Goal: Information Seeking & Learning: Learn about a topic

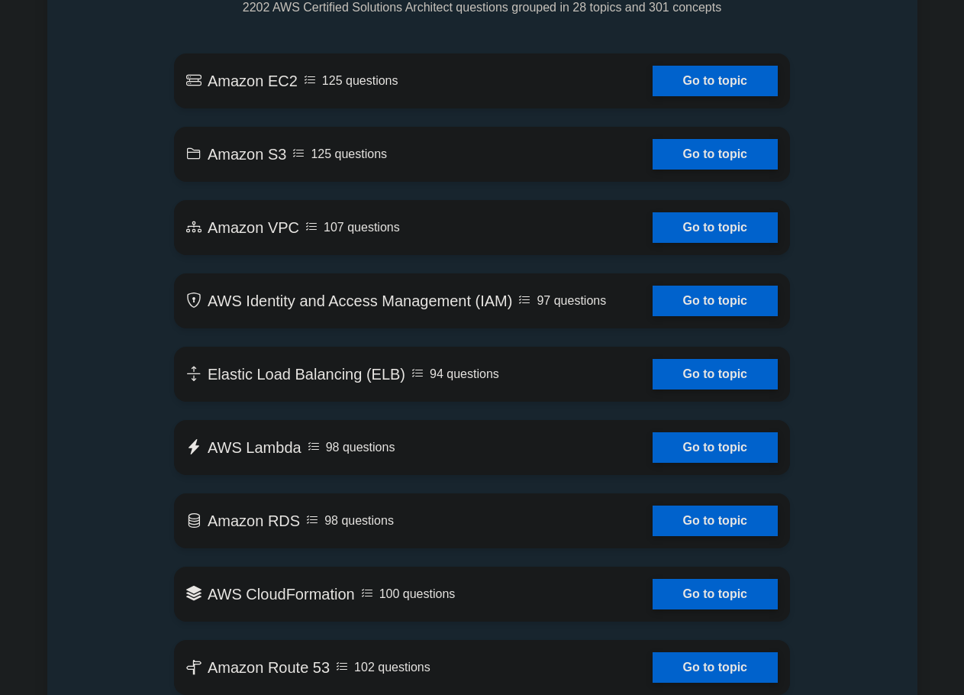
scroll to position [916, 0]
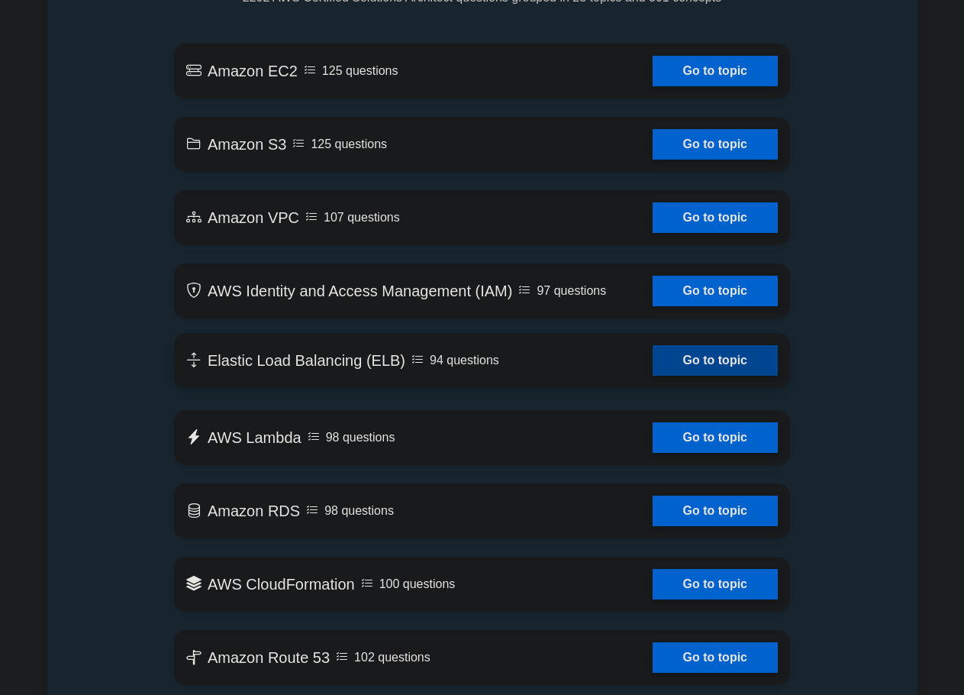
click at [708, 369] on link "Go to topic" at bounding box center [715, 360] width 125 height 31
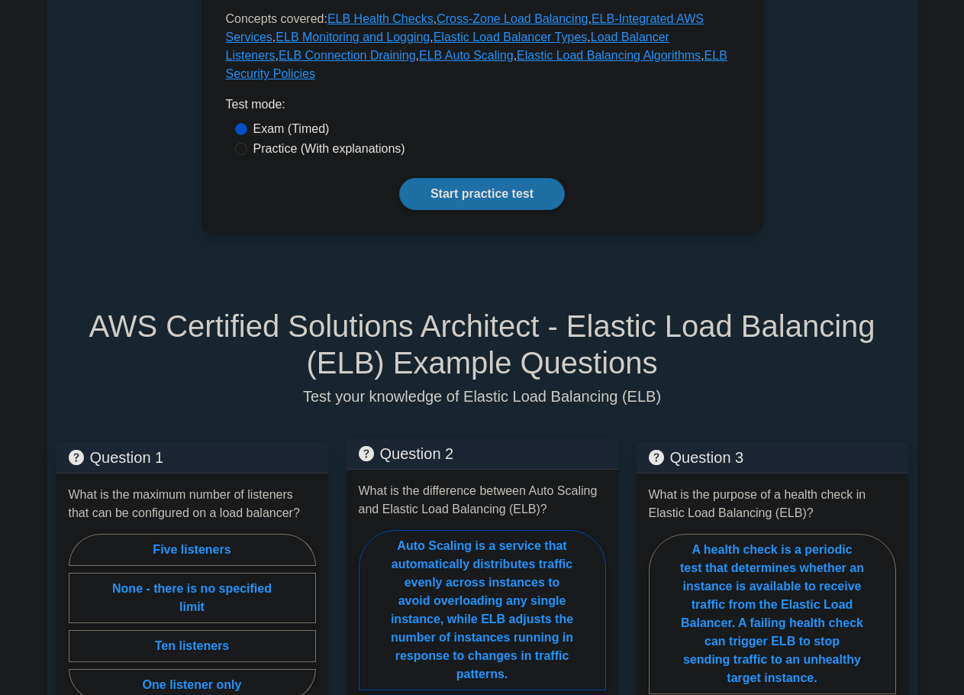
scroll to position [916, 0]
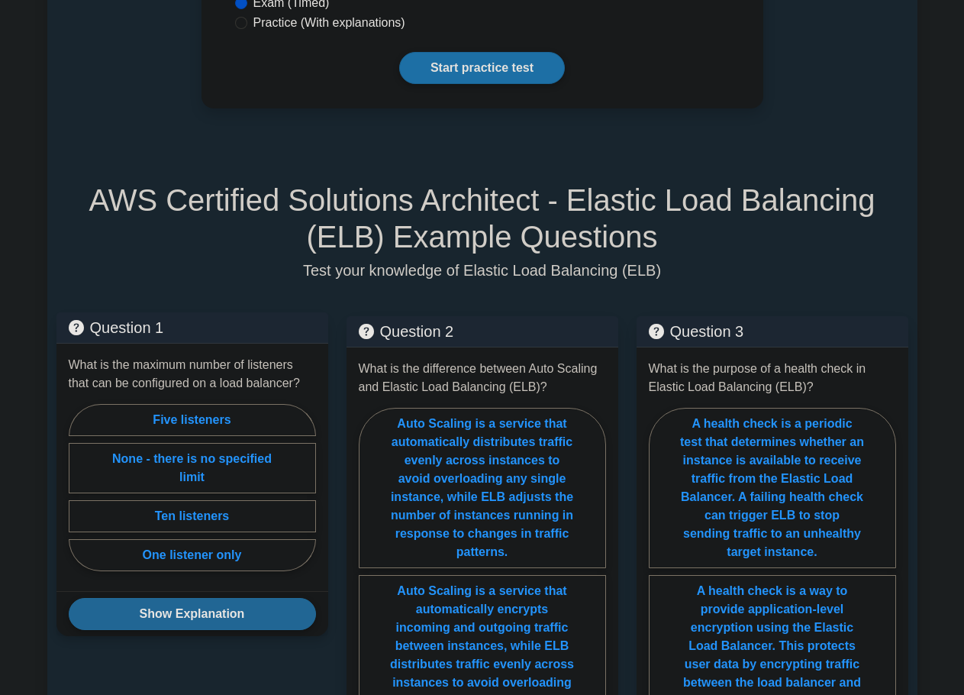
click at [190, 598] on button "Show Explanation" at bounding box center [192, 614] width 247 height 32
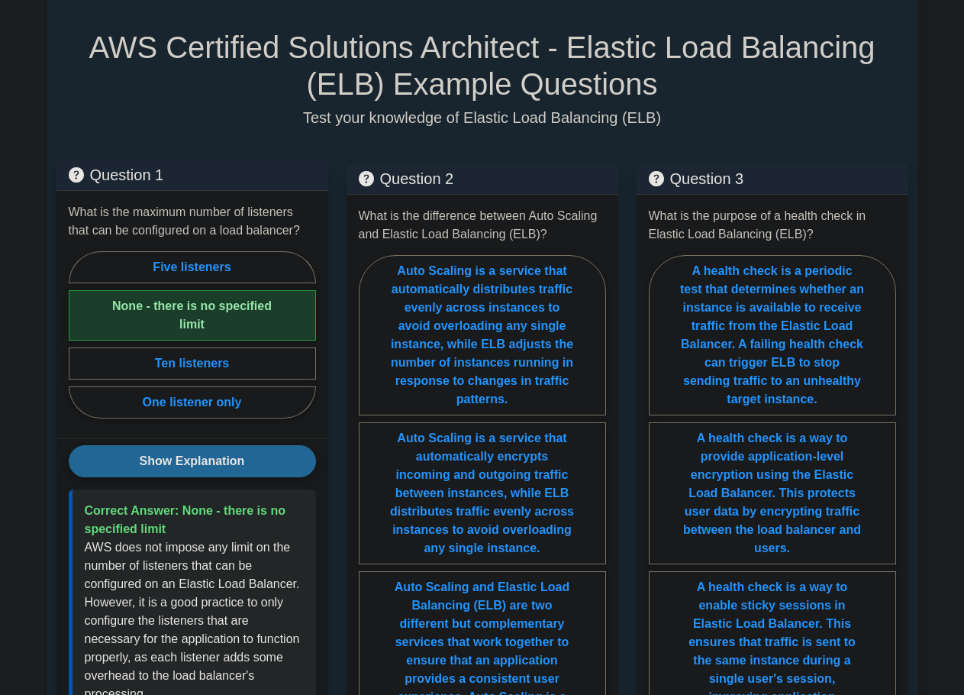
click at [250, 445] on button "Show Explanation" at bounding box center [192, 461] width 247 height 32
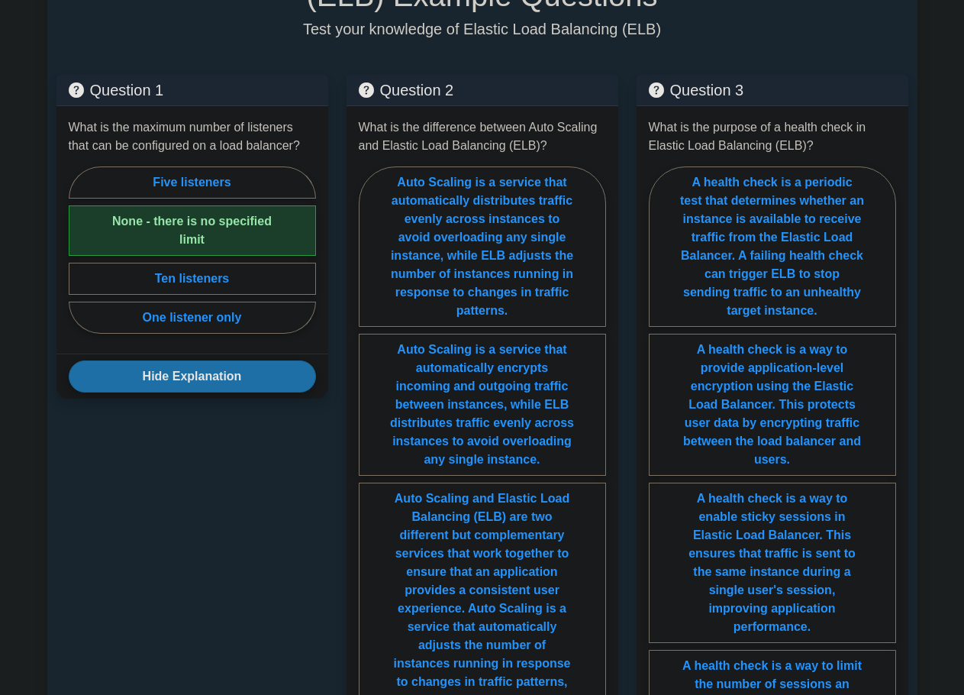
scroll to position [992, 0]
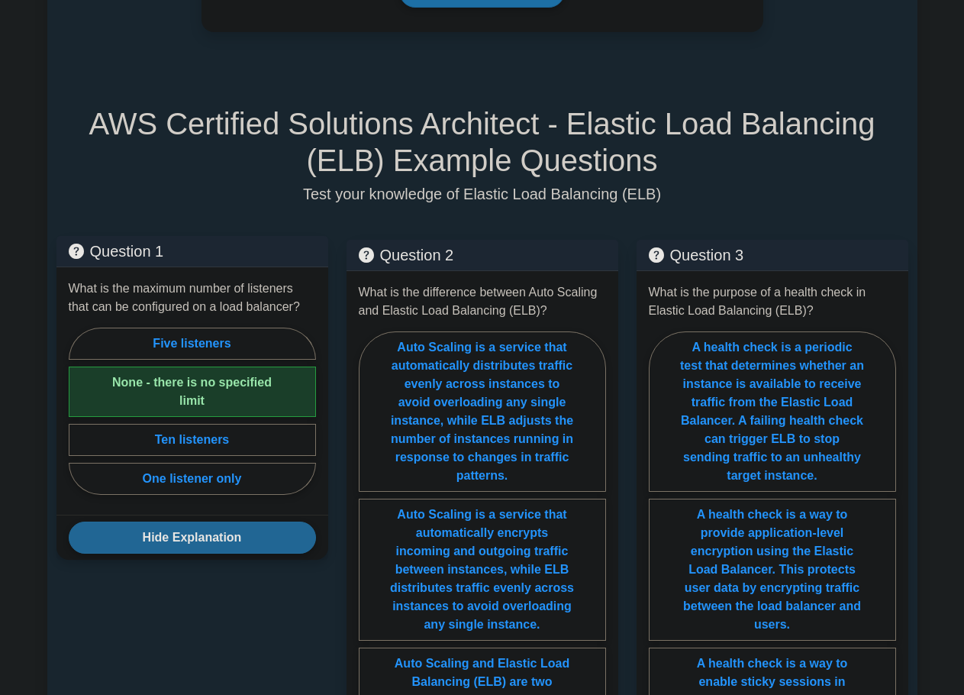
click at [220, 521] on button "Hide Explanation" at bounding box center [192, 537] width 247 height 32
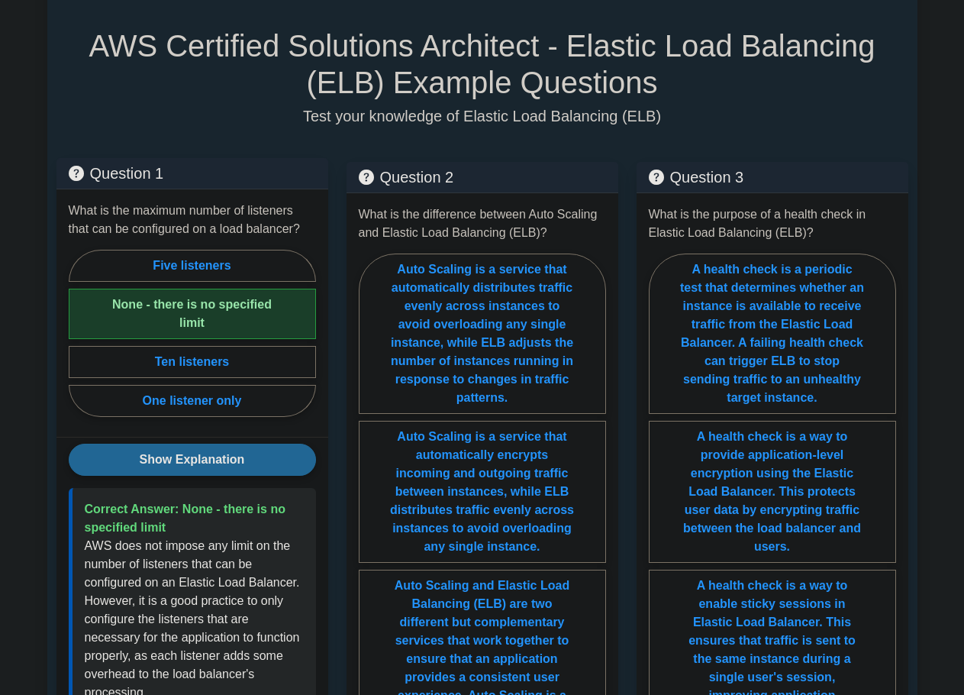
scroll to position [1145, 0]
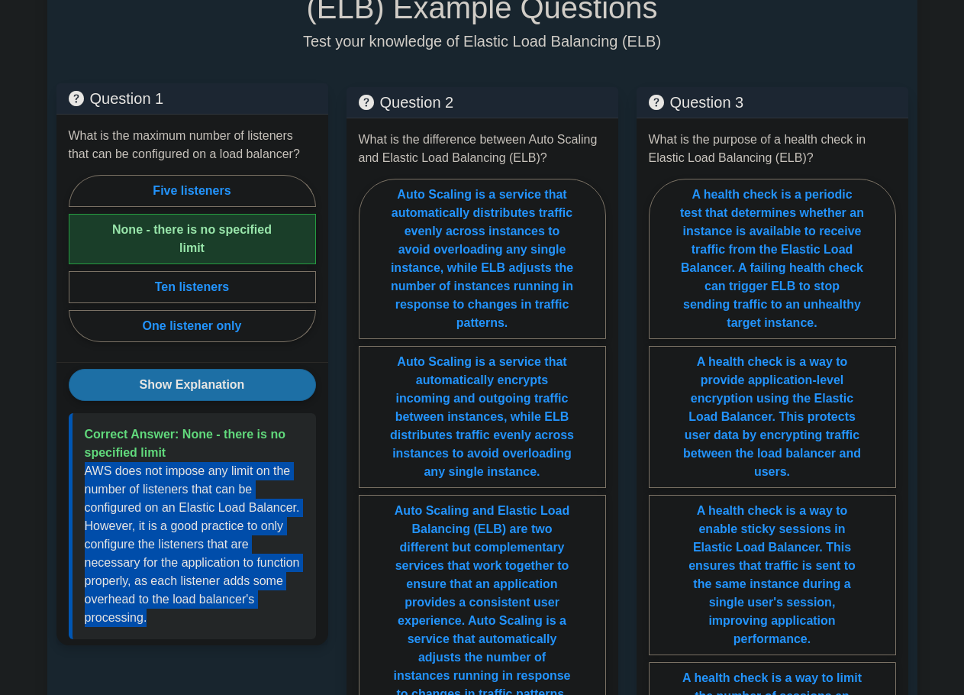
drag, startPoint x: 83, startPoint y: 431, endPoint x: 268, endPoint y: 576, distance: 234.9
click at [268, 576] on div "Correct Answer: None - there is no specified limit" at bounding box center [192, 526] width 247 height 226
click at [210, 369] on button "Show Explanation" at bounding box center [192, 385] width 247 height 32
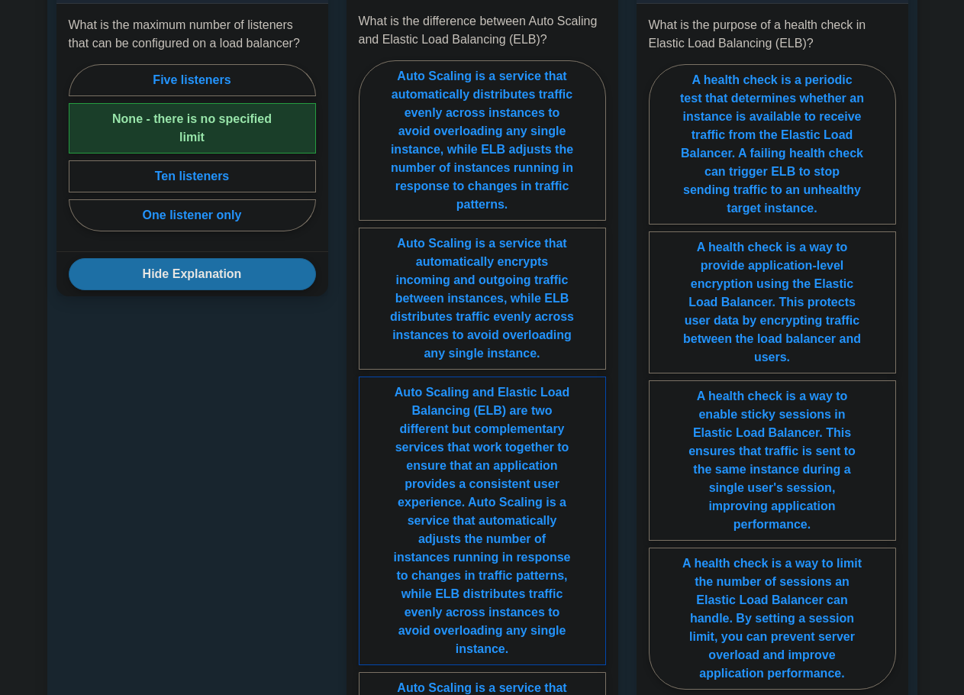
scroll to position [1374, 0]
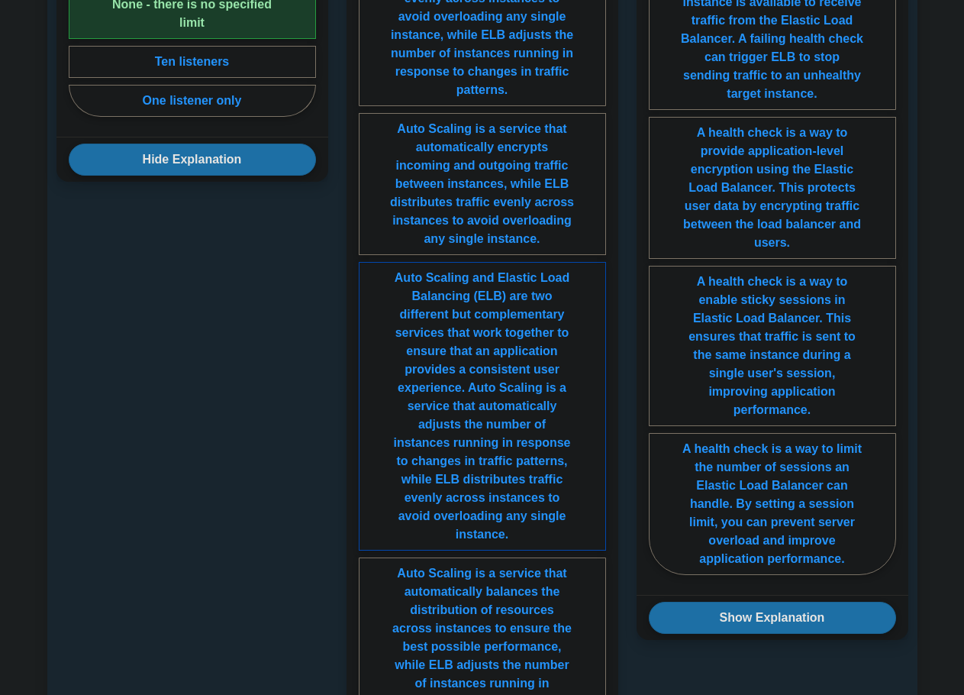
click at [495, 448] on label "Auto Scaling and Elastic Load Balancing (ELB) are two different but complementa…" at bounding box center [482, 406] width 247 height 289
click at [369, 350] on input "Auto Scaling and Elastic Load Balancing (ELB) are two different but complementa…" at bounding box center [364, 345] width 10 height 10
radio input "true"
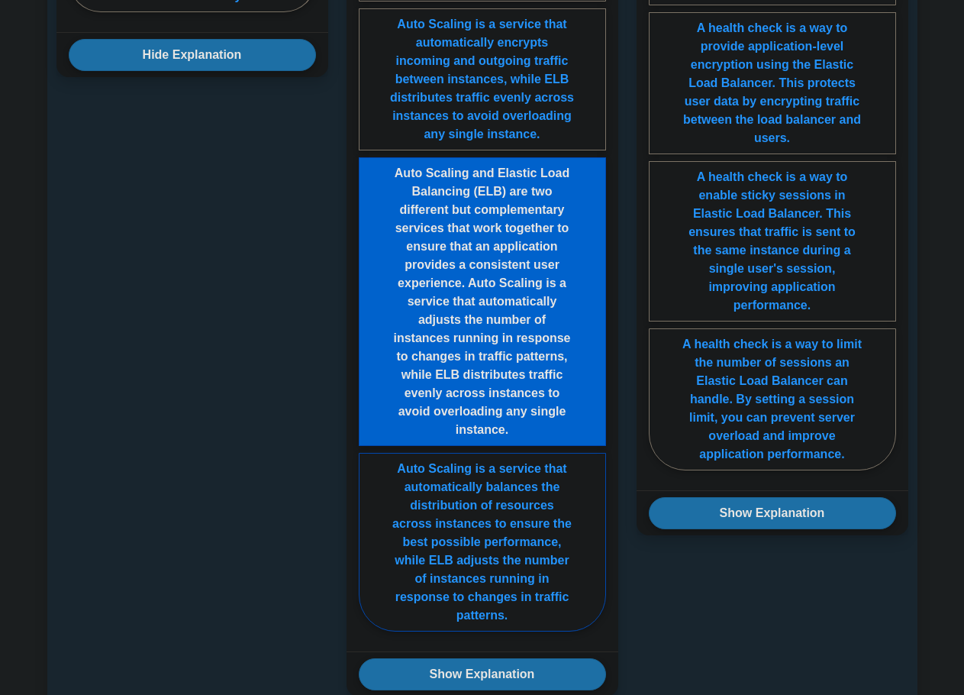
scroll to position [1603, 0]
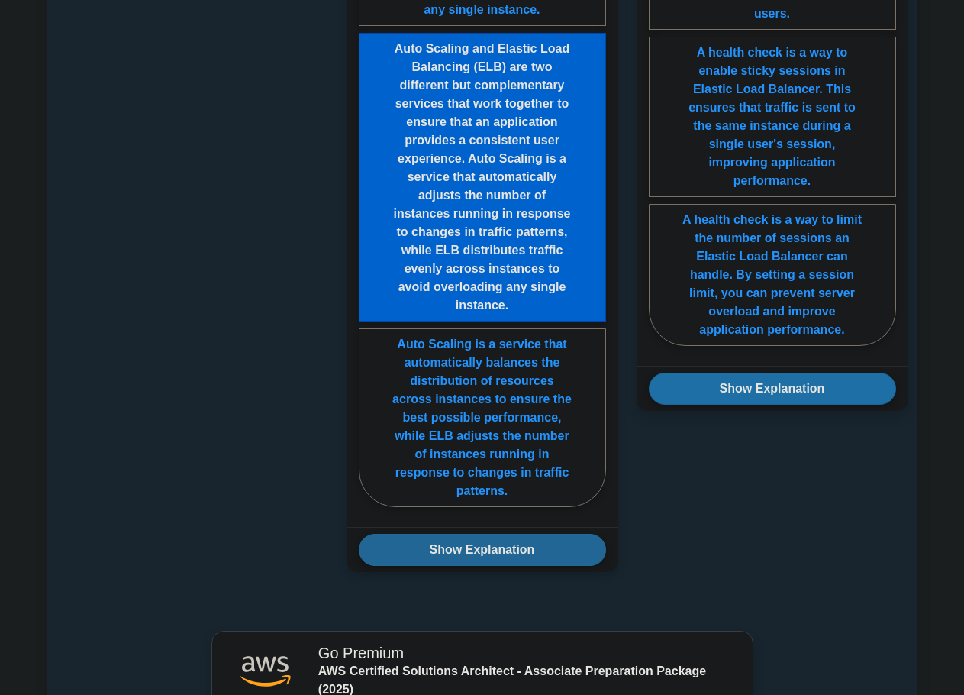
click at [551, 534] on button "Show Explanation" at bounding box center [482, 550] width 247 height 32
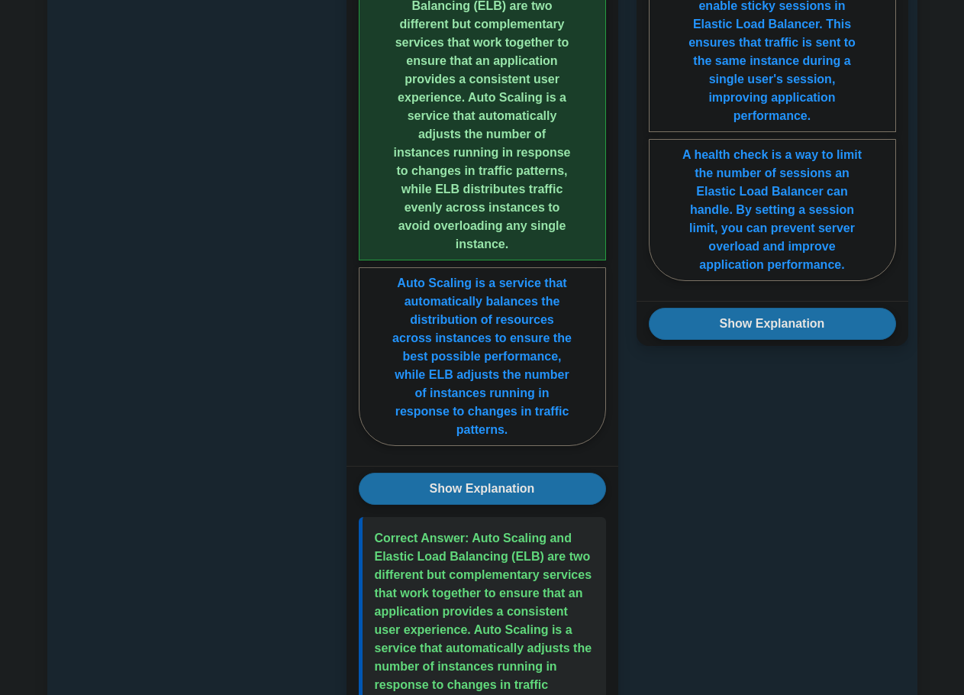
scroll to position [1756, 0]
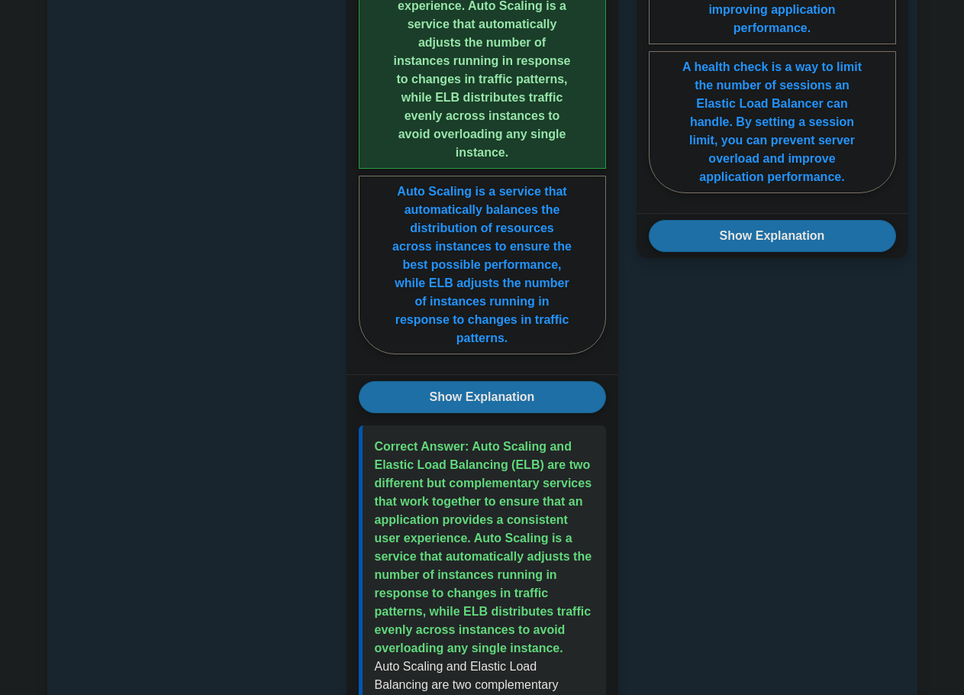
click at [546, 382] on div "Show Explanation Auto Scaling and Elastic Load Balancing are two complementary …" at bounding box center [483, 680] width 272 height 613
click at [578, 381] on button "Show Explanation" at bounding box center [482, 397] width 247 height 32
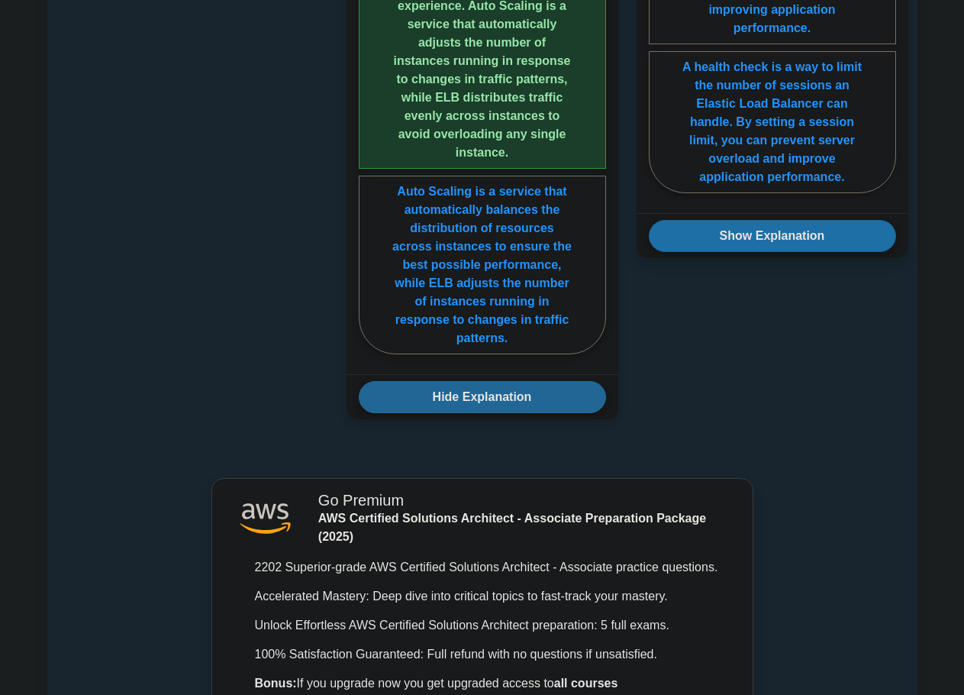
click at [570, 381] on button "Hide Explanation" at bounding box center [482, 397] width 247 height 32
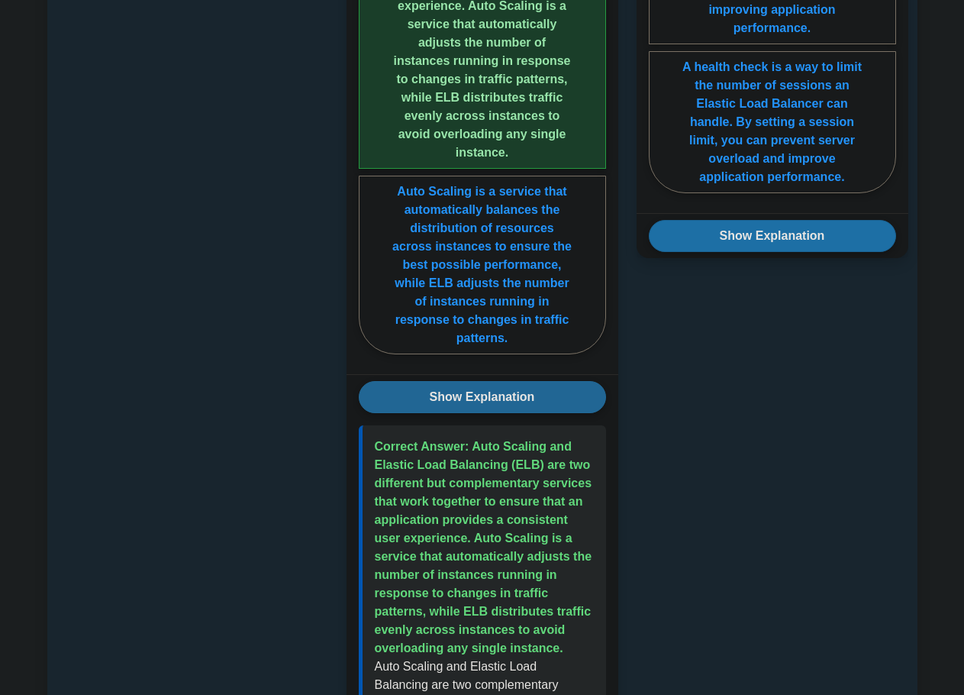
click at [570, 381] on button "Show Explanation" at bounding box center [482, 397] width 247 height 32
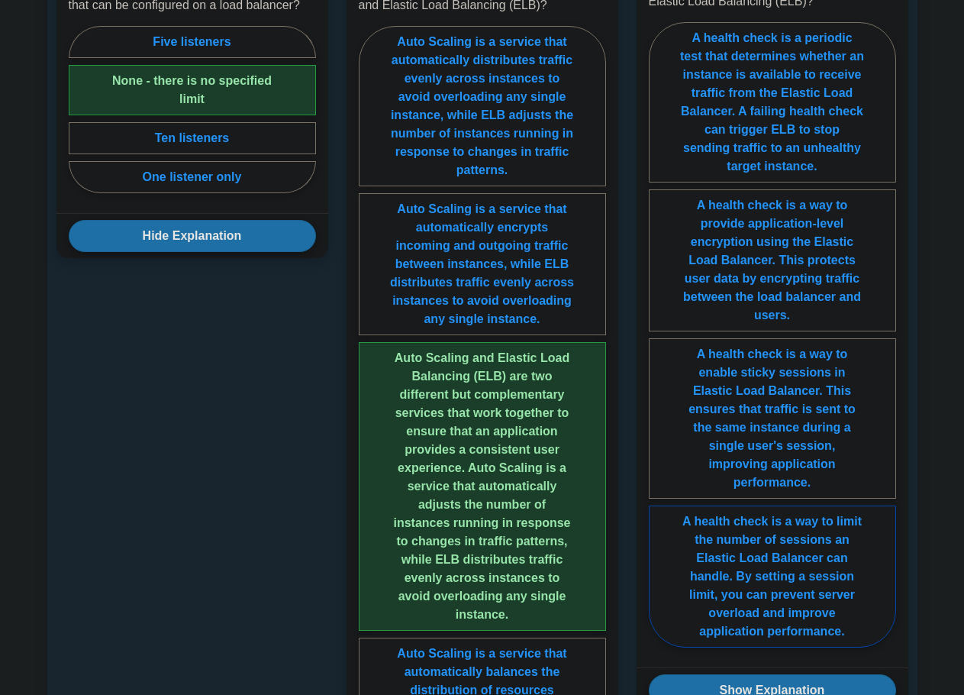
scroll to position [1527, 0]
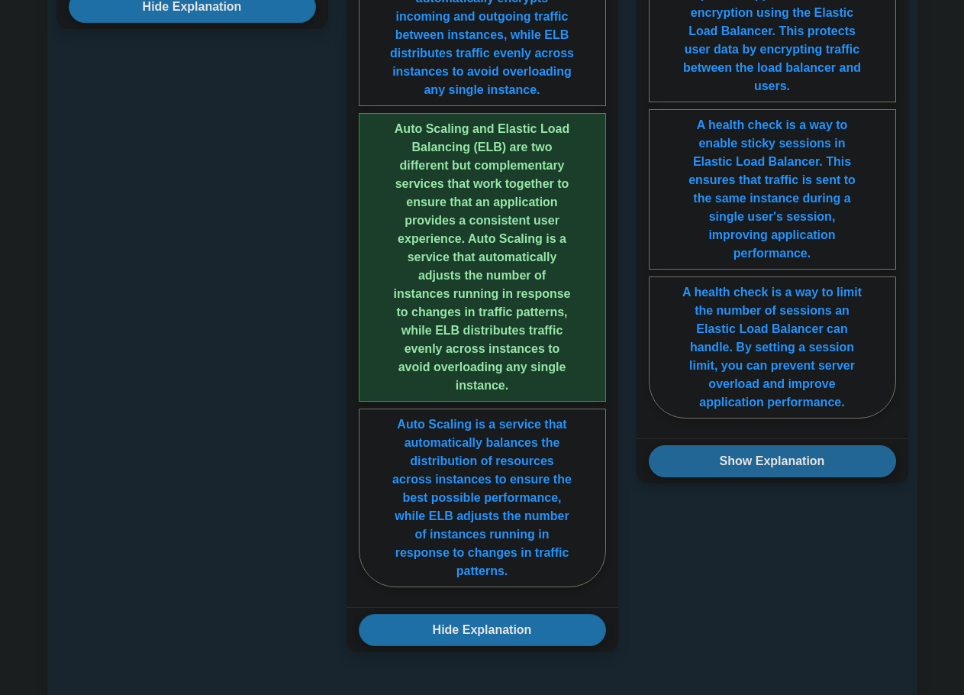
click at [774, 445] on button "Show Explanation" at bounding box center [772, 461] width 247 height 32
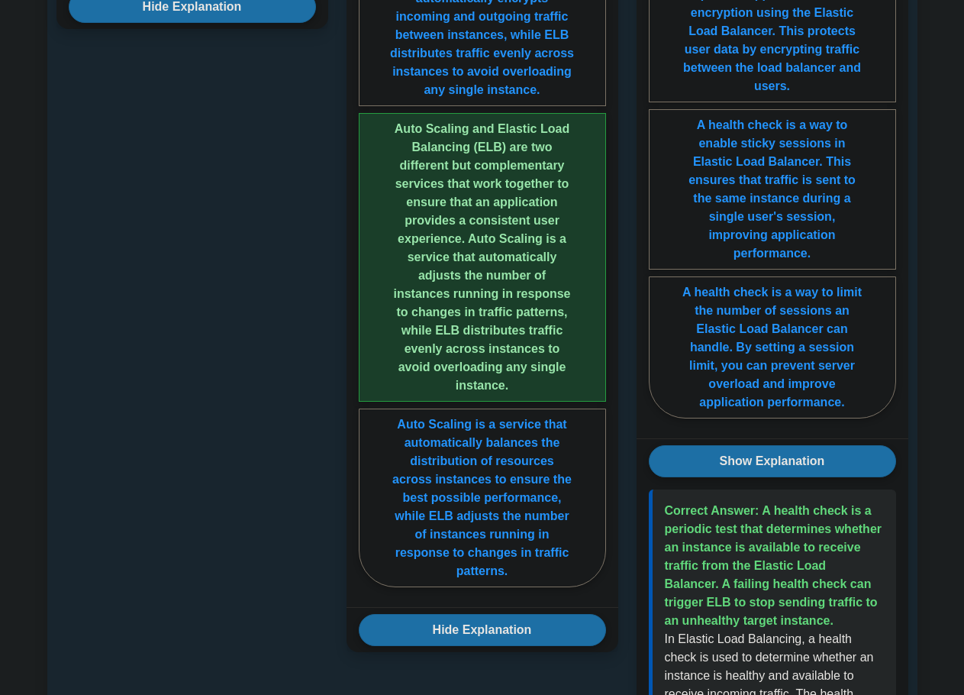
scroll to position [1679, 0]
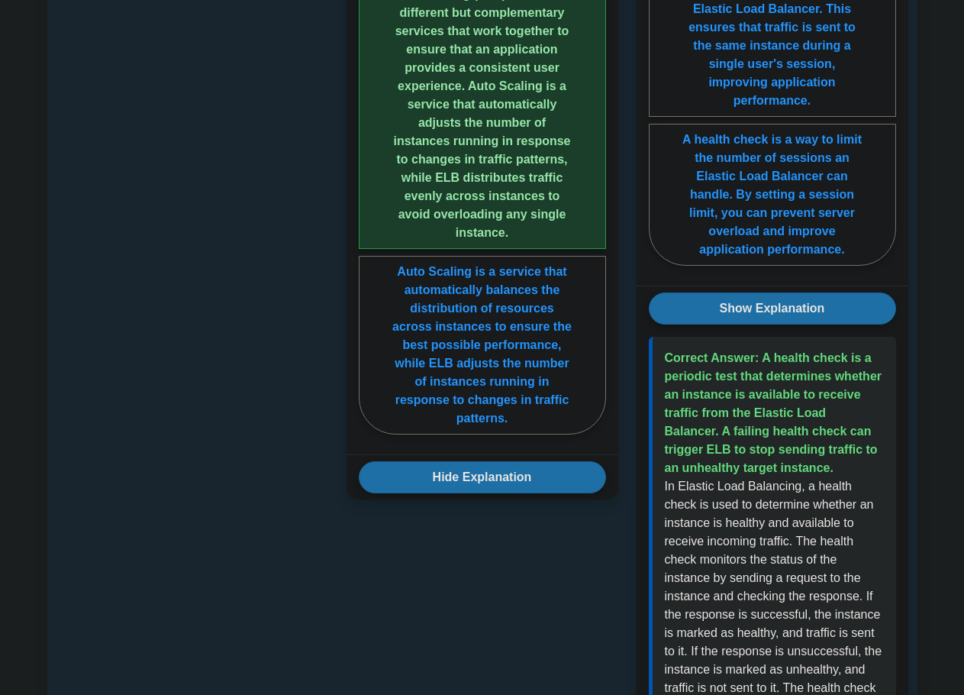
drag, startPoint x: 763, startPoint y: 322, endPoint x: 844, endPoint y: 431, distance: 136.3
click at [844, 431] on p "Correct Answer: A health check is a periodic test that determines whether an in…" at bounding box center [774, 413] width 219 height 128
click at [712, 392] on span "Correct Answer: A health check is a periodic test that determines whether an in…" at bounding box center [774, 412] width 218 height 123
drag, startPoint x: 670, startPoint y: 377, endPoint x: 856, endPoint y: 426, distance: 191.8
click at [856, 426] on p "Correct Answer: A health check is a periodic test that determines whether an in…" at bounding box center [774, 413] width 219 height 128
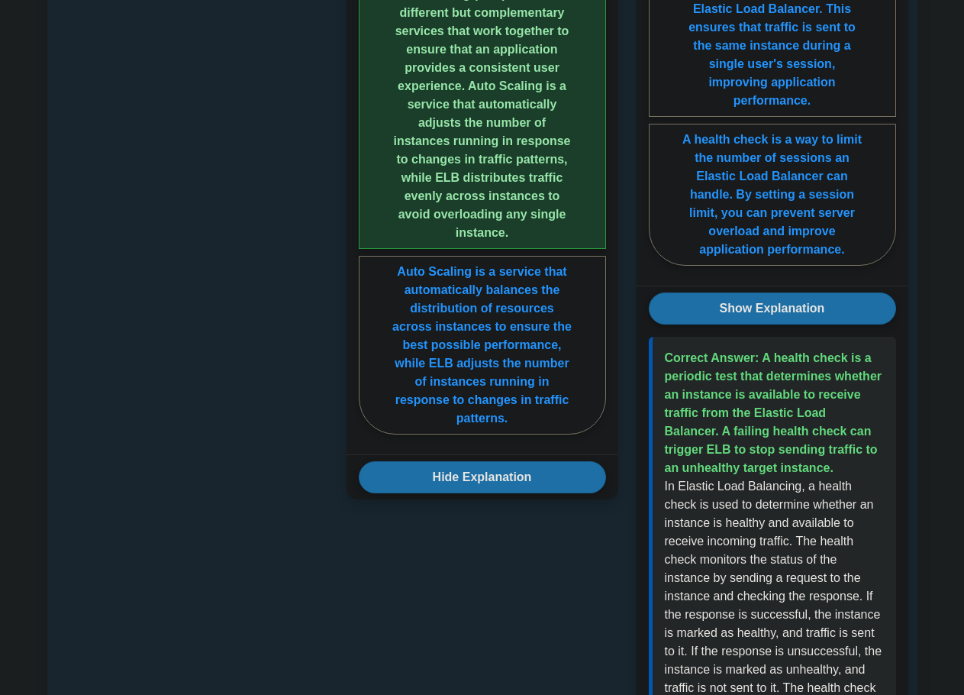
click at [839, 434] on p "Correct Answer: A health check is a periodic test that determines whether an in…" at bounding box center [774, 413] width 219 height 128
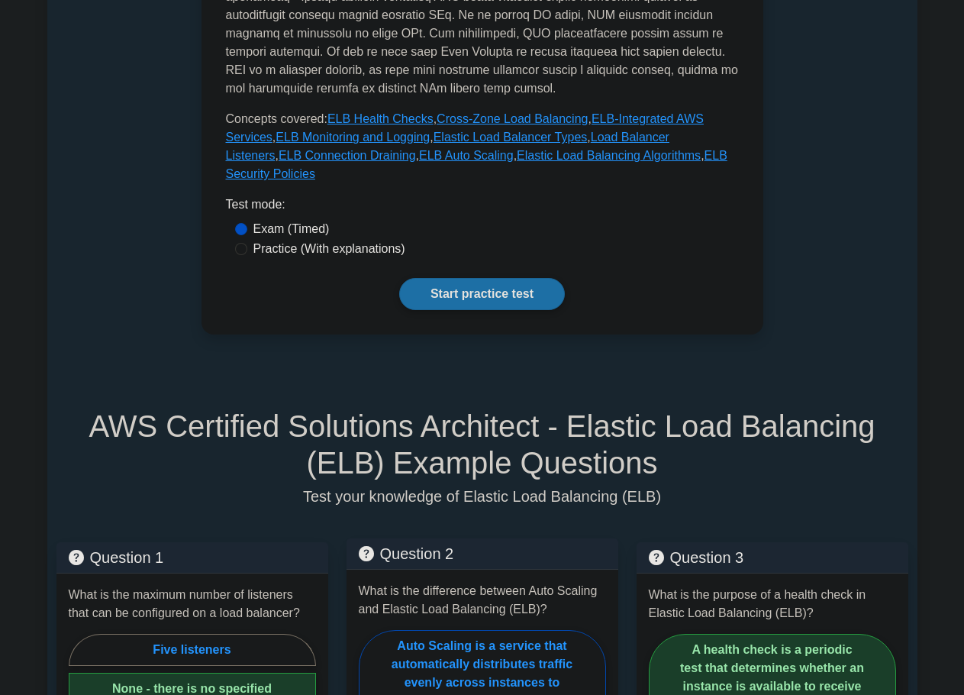
scroll to position [687, 0]
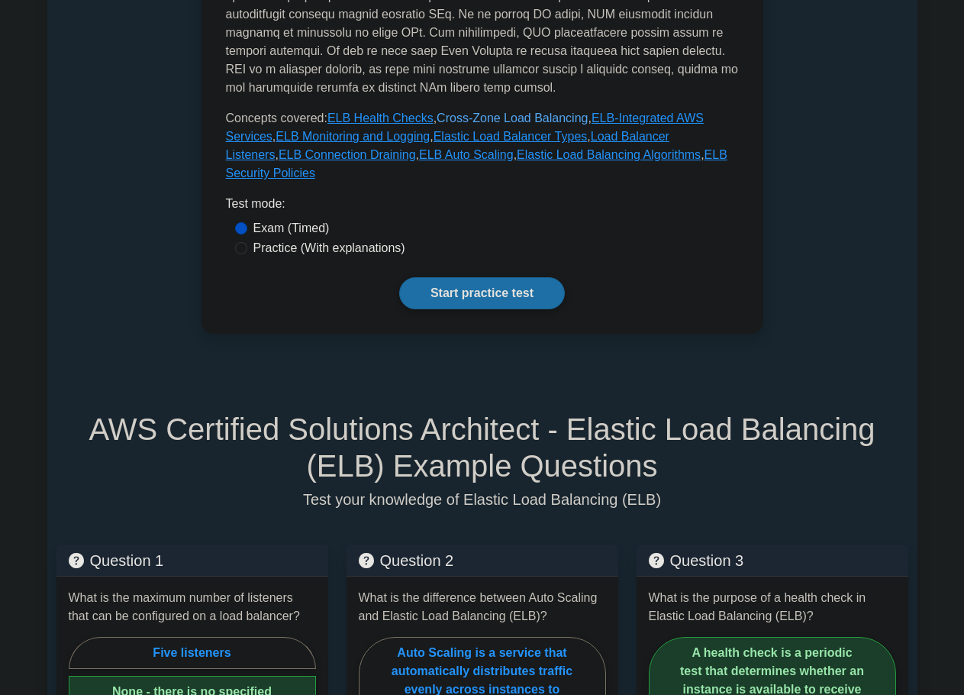
click at [522, 111] on link "Cross-Zone Load Balancing" at bounding box center [512, 117] width 151 height 13
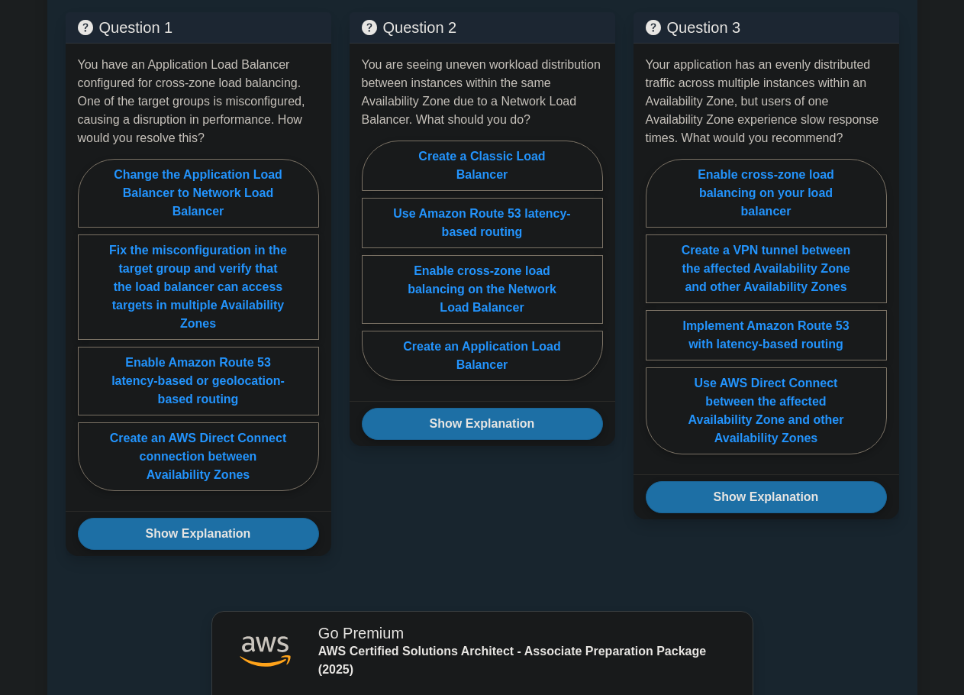
scroll to position [1298, 0]
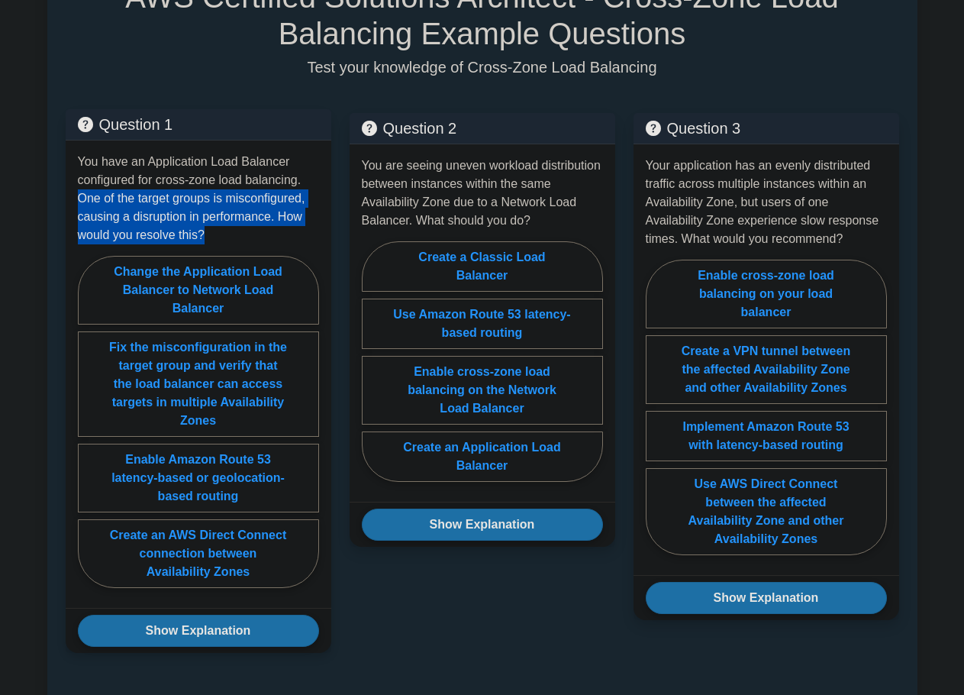
drag, startPoint x: 79, startPoint y: 198, endPoint x: 280, endPoint y: 239, distance: 204.8
click at [280, 239] on p "You have an Application Load Balancer configured for cross-zone load balancing.…" at bounding box center [198, 199] width 241 height 92
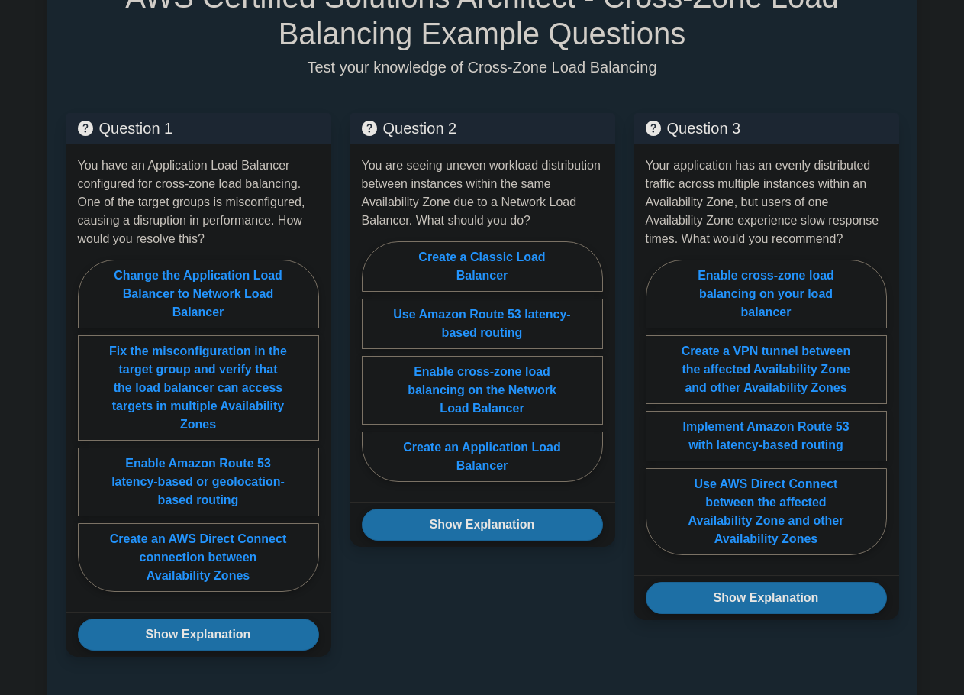
click at [156, 42] on h5 "AWS Certified Solutions Architect - Cross-Zone Load Balancing Example Questions" at bounding box center [483, 15] width 834 height 73
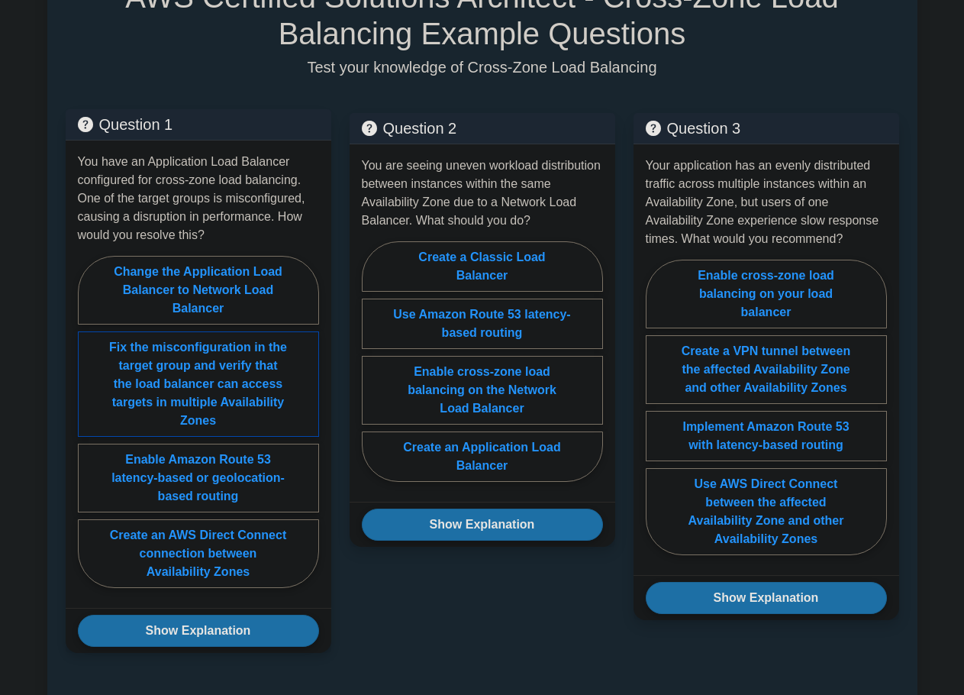
drag, startPoint x: 212, startPoint y: 403, endPoint x: 214, endPoint y: 421, distance: 17.7
click at [210, 405] on label "Fix the misconfiguration in the target group and verify that the load balancer …" at bounding box center [198, 383] width 241 height 105
click at [88, 421] on input "Fix the misconfiguration in the target group and verify that the load balancer …" at bounding box center [83, 426] width 10 height 10
radio input "true"
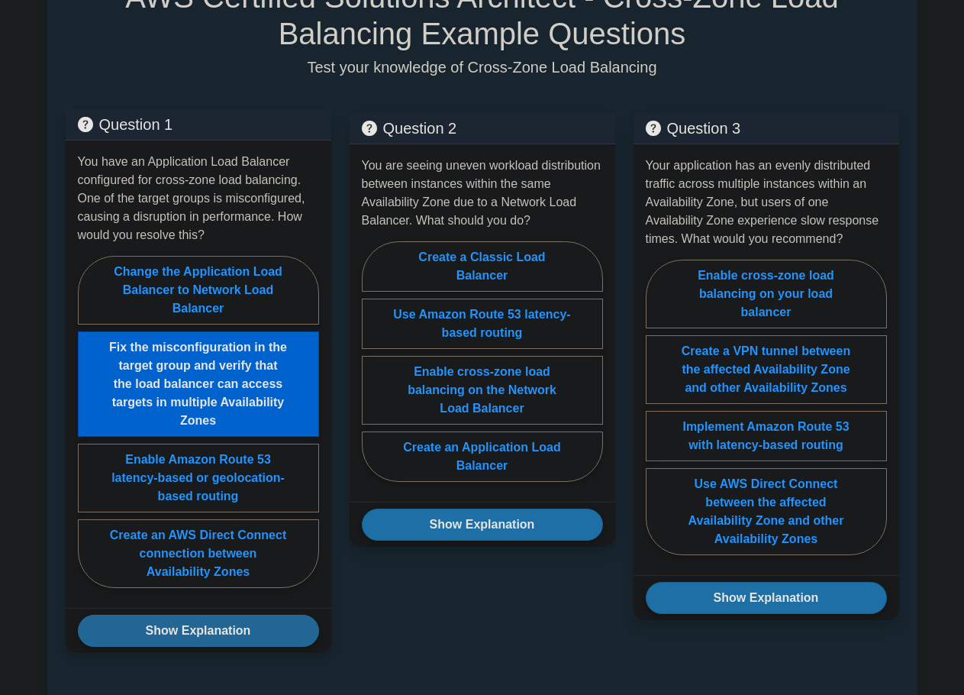
click at [237, 634] on button "Show Explanation" at bounding box center [198, 630] width 241 height 32
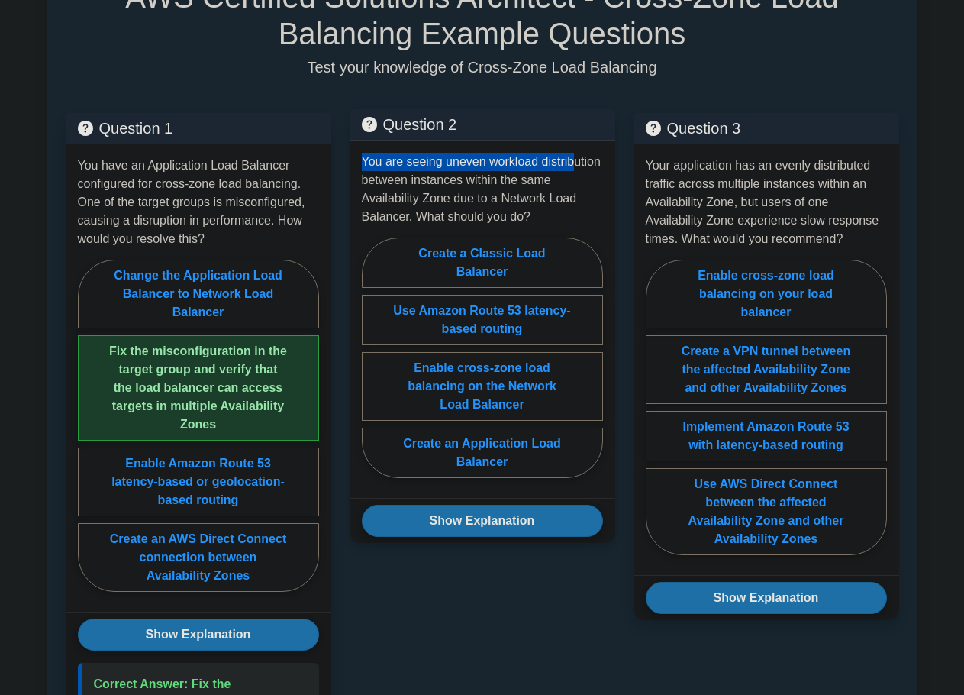
drag, startPoint x: 364, startPoint y: 162, endPoint x: 570, endPoint y: 147, distance: 206.7
click at [570, 147] on div "You are seeing uneven workload distribution between instances within the same A…" at bounding box center [483, 318] width 266 height 357
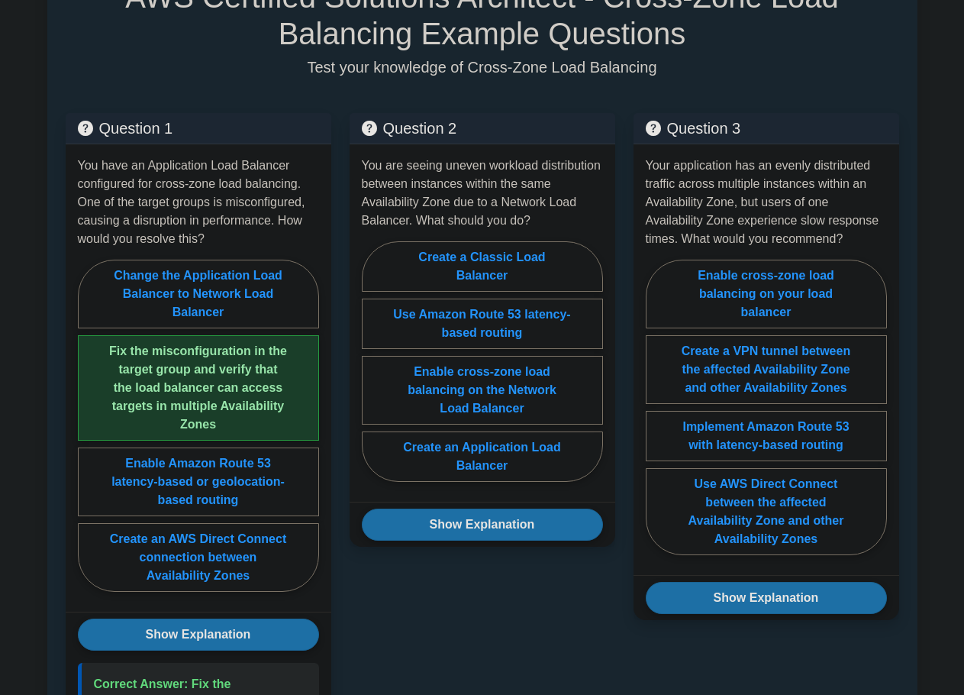
click at [610, 88] on div "AWS Certified Solutions Architect - Cross-Zone Load Balancing Example Questions…" at bounding box center [482, 482] width 852 height 1081
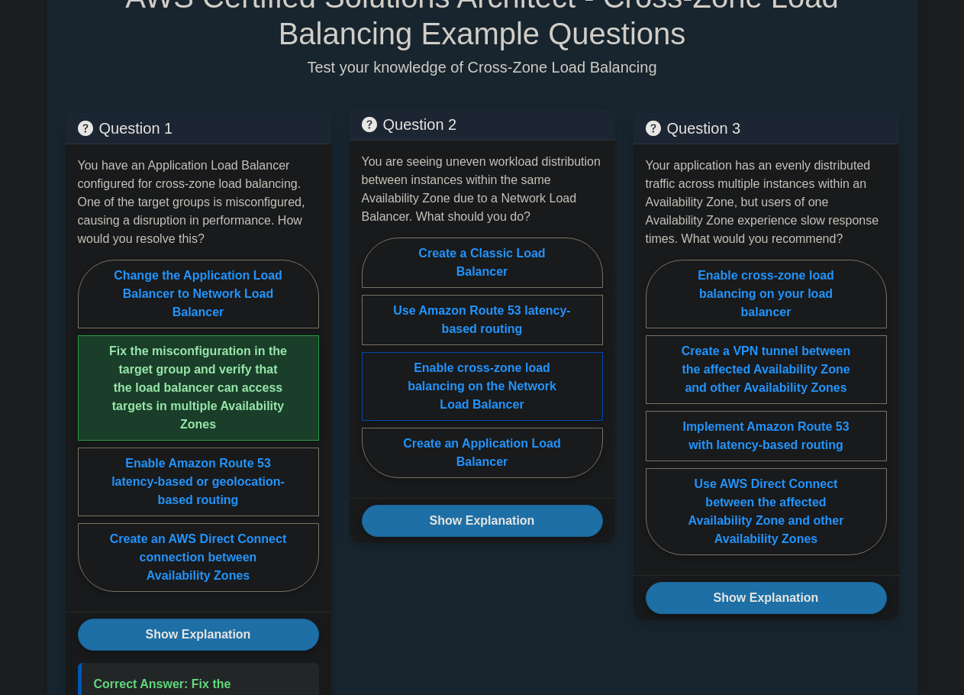
click at [463, 383] on label "Enable cross-zone load balancing on the Network Load Balancer" at bounding box center [482, 386] width 241 height 69
click at [372, 367] on input "Enable cross-zone load balancing on the Network Load Balancer" at bounding box center [367, 362] width 10 height 10
radio input "true"
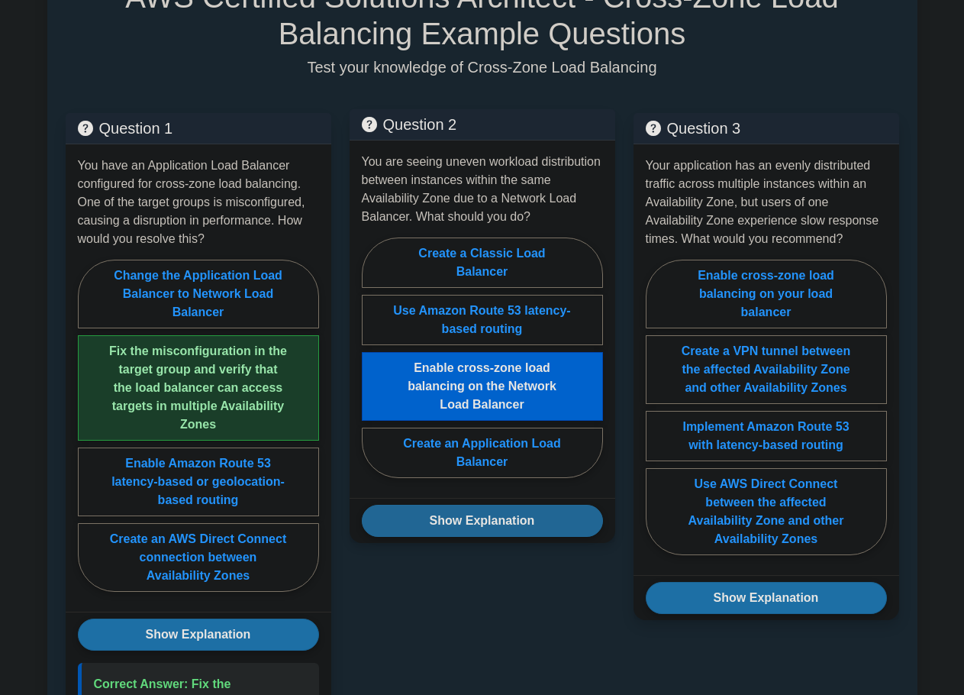
click at [502, 531] on button "Show Explanation" at bounding box center [482, 521] width 241 height 32
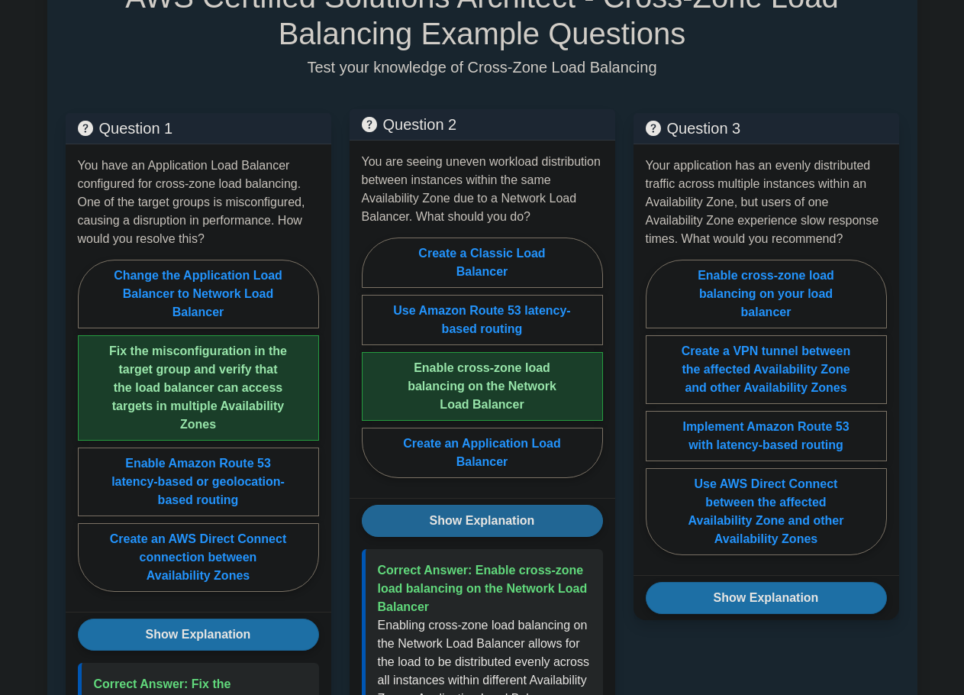
click at [536, 518] on button "Show Explanation" at bounding box center [482, 521] width 241 height 32
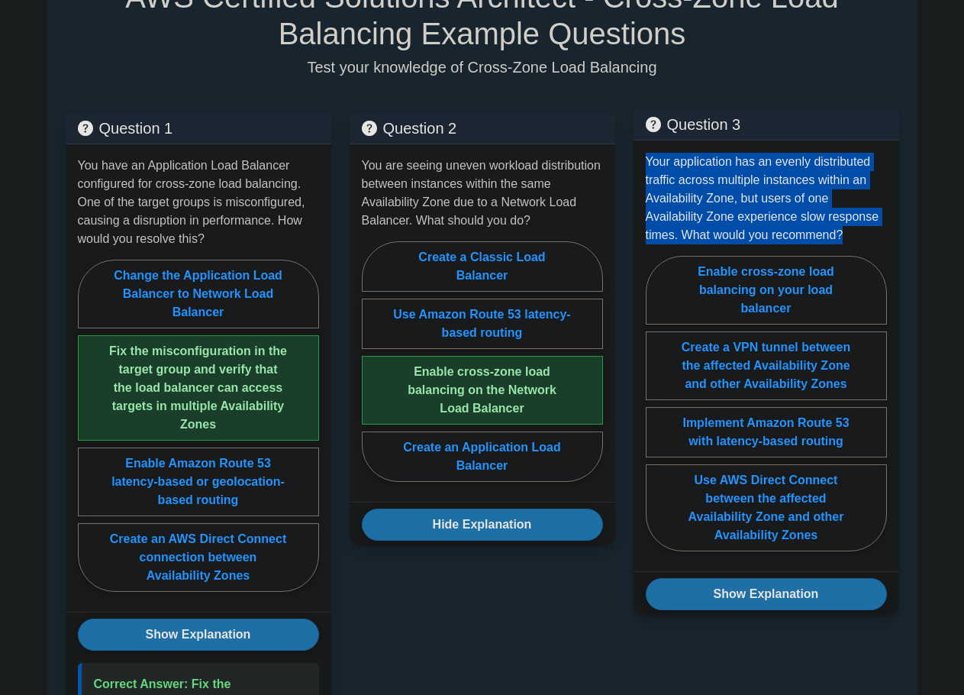
drag, startPoint x: 641, startPoint y: 160, endPoint x: 880, endPoint y: 235, distance: 250.4
click at [880, 235] on div "Your application has an evenly distributed traffic across multiple instances wi…" at bounding box center [767, 355] width 266 height 431
click at [818, 309] on label "Enable cross-zone load balancing on your load balancer" at bounding box center [766, 290] width 241 height 69
click at [656, 403] on input "Enable cross-zone load balancing on your load balancer" at bounding box center [651, 408] width 10 height 10
radio input "true"
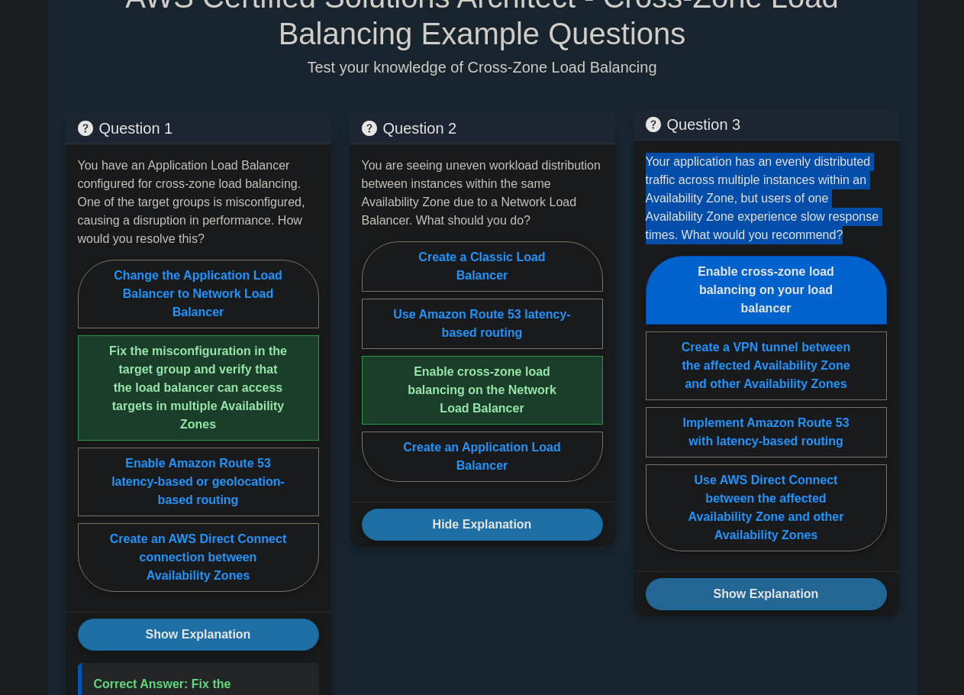
click at [785, 596] on button "Show Explanation" at bounding box center [766, 594] width 241 height 32
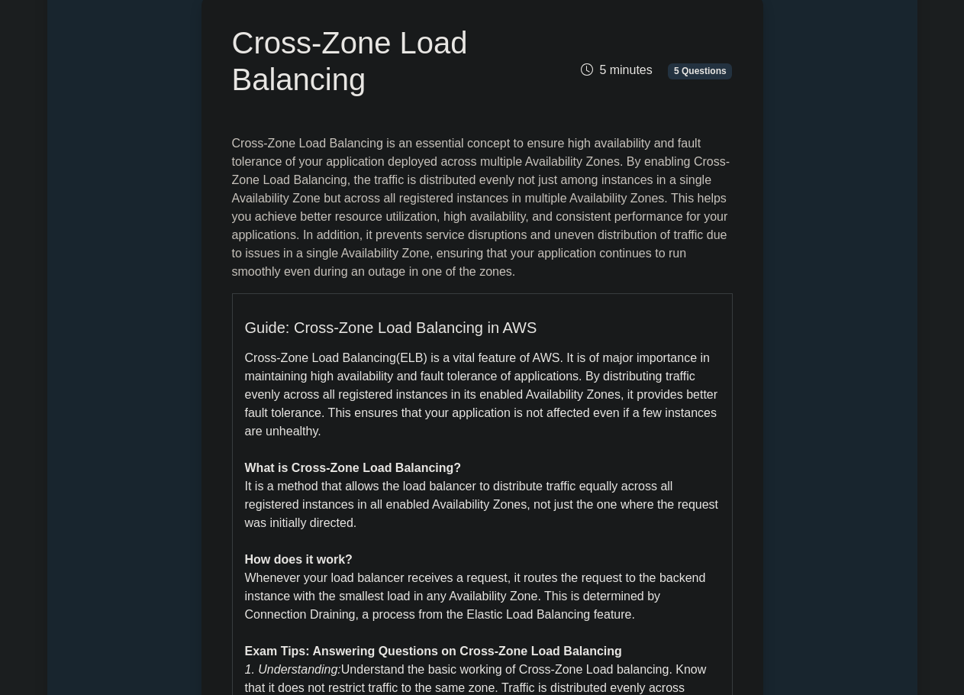
scroll to position [0, 0]
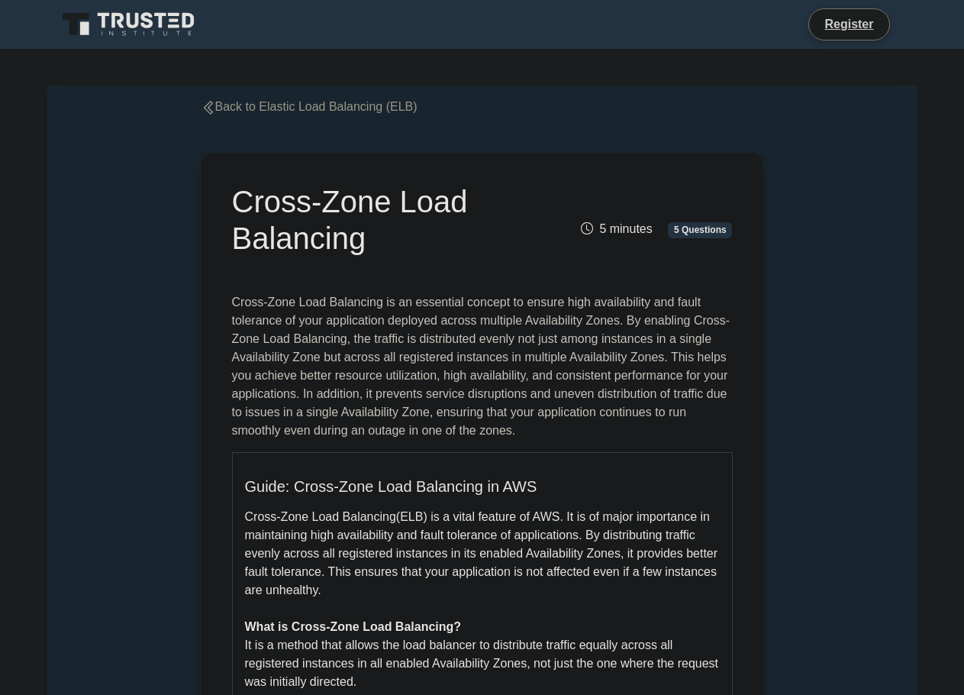
click at [211, 105] on icon at bounding box center [207, 108] width 9 height 14
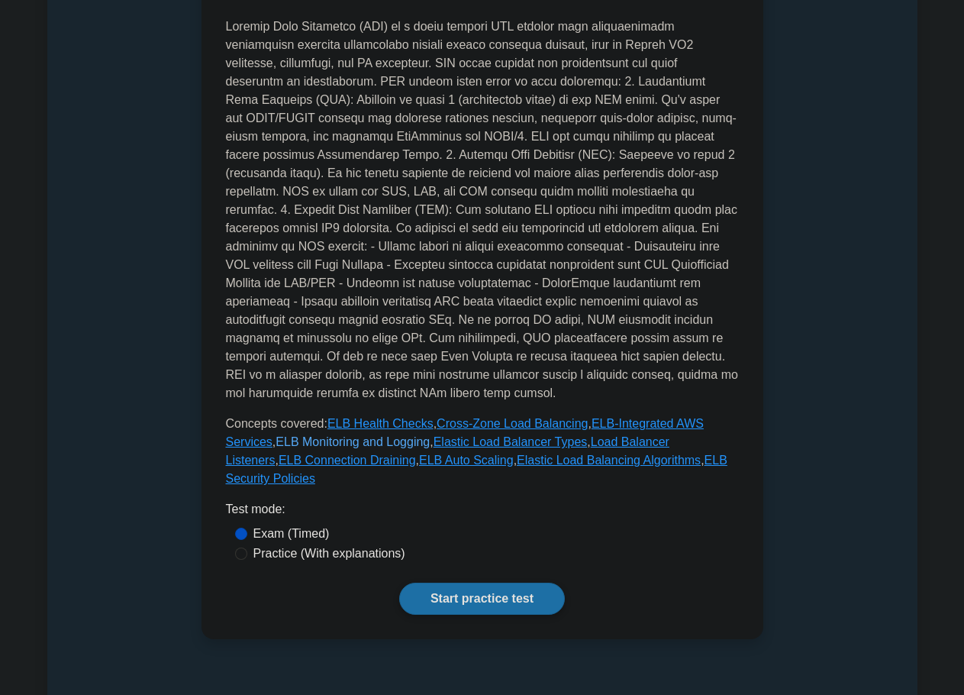
click at [336, 435] on link "ELB Monitoring and Logging" at bounding box center [353, 441] width 154 height 13
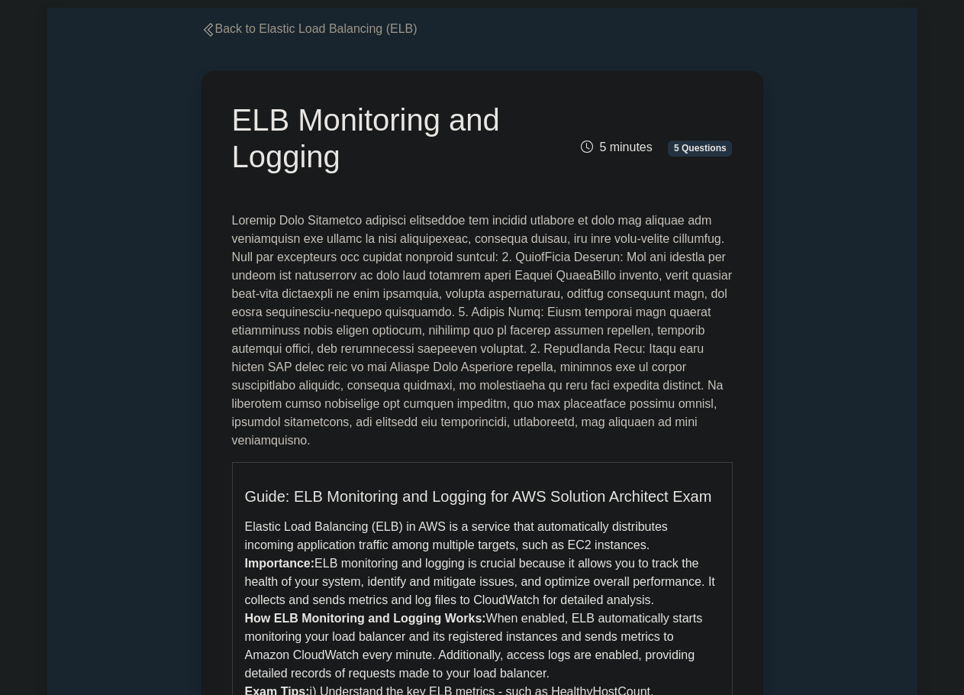
scroll to position [76, 0]
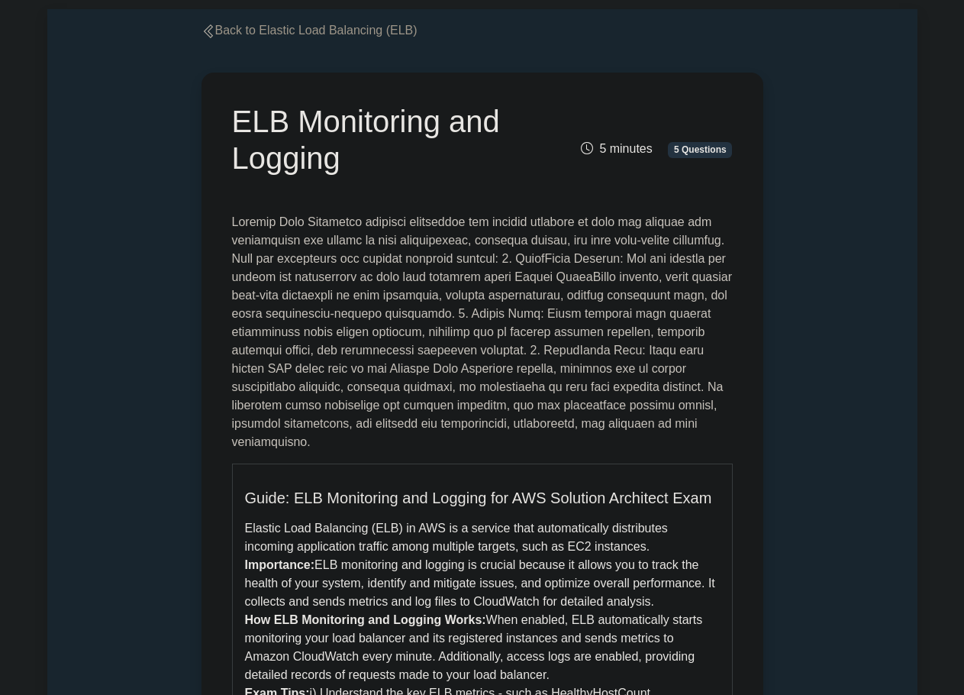
drag, startPoint x: 733, startPoint y: 283, endPoint x: 615, endPoint y: 279, distance: 117.6
click at [615, 279] on p at bounding box center [482, 332] width 501 height 238
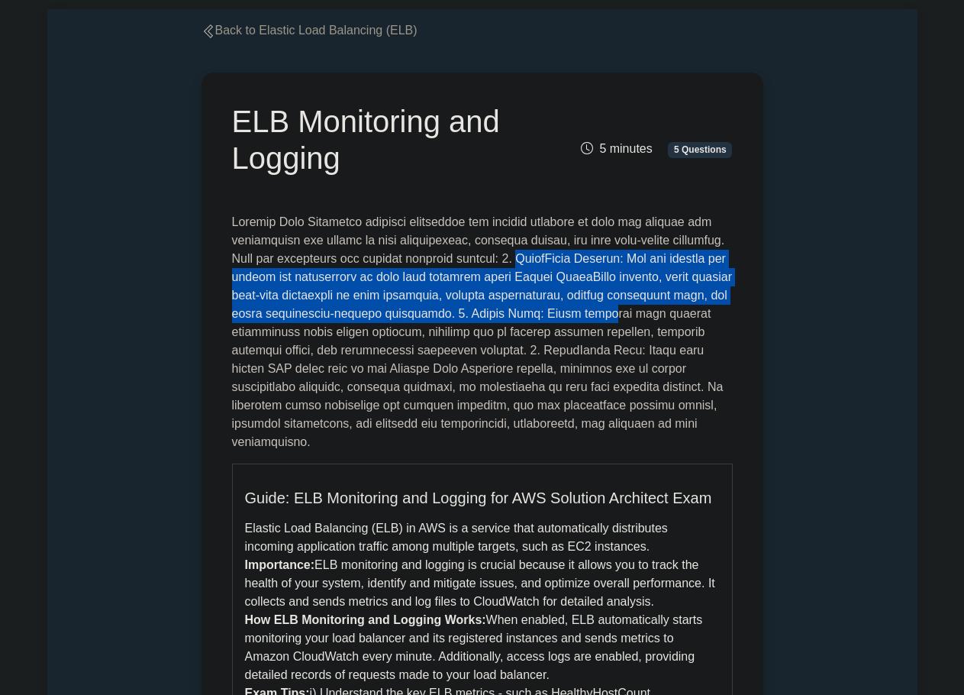
drag, startPoint x: 523, startPoint y: 260, endPoint x: 591, endPoint y: 314, distance: 86.9
click at [591, 314] on p at bounding box center [482, 332] width 501 height 238
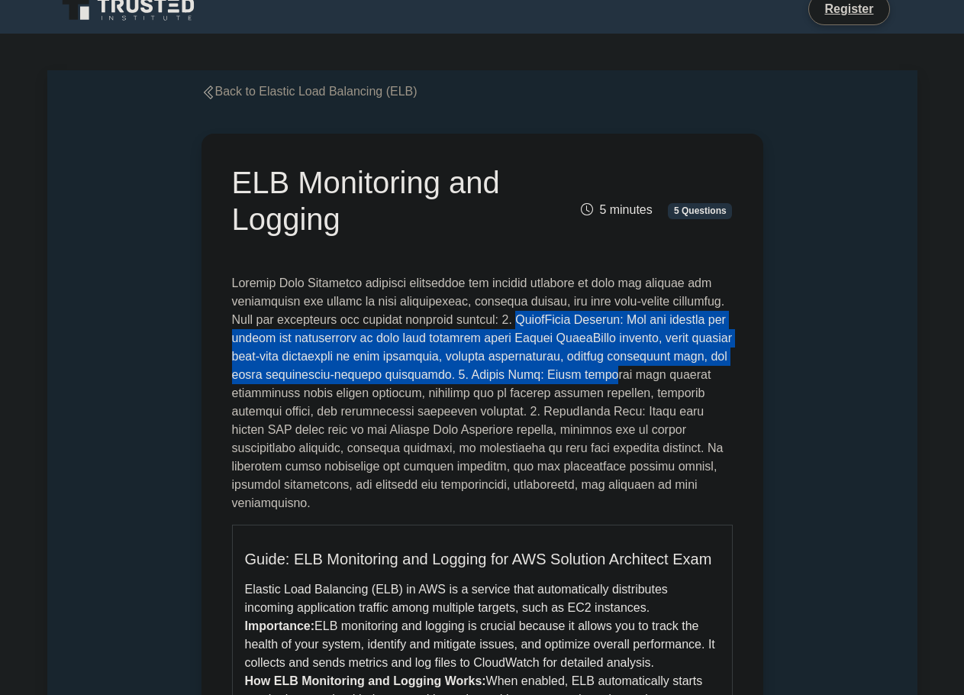
scroll to position [0, 0]
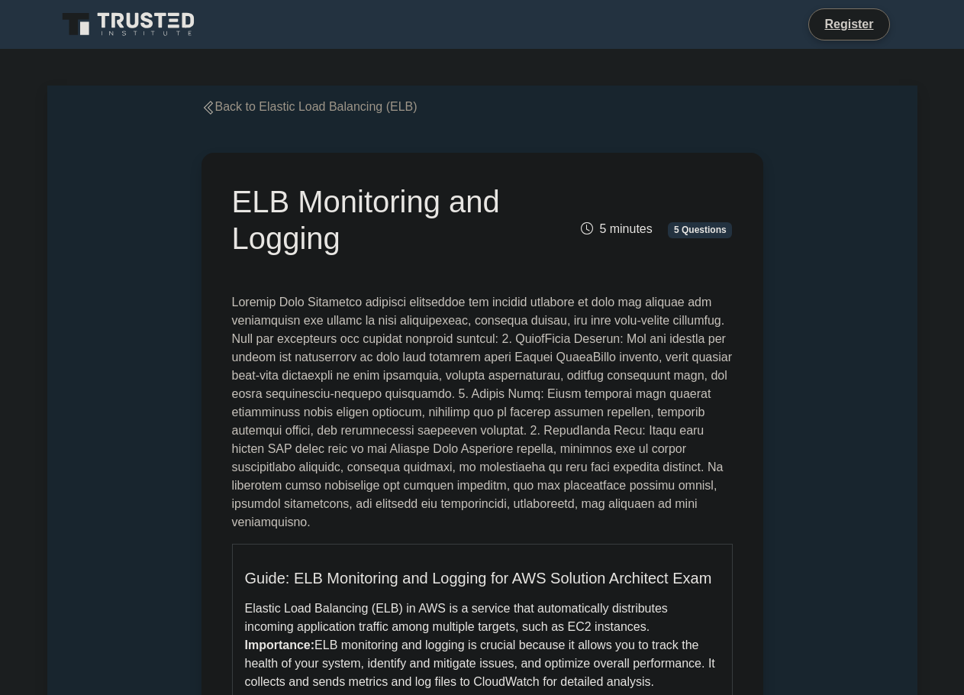
click at [199, 337] on div "ELB Monitoring and Logging 5 minutes 5 Questions Guide: ELB Monitoring and Logg…" at bounding box center [482, 641] width 580 height 1050
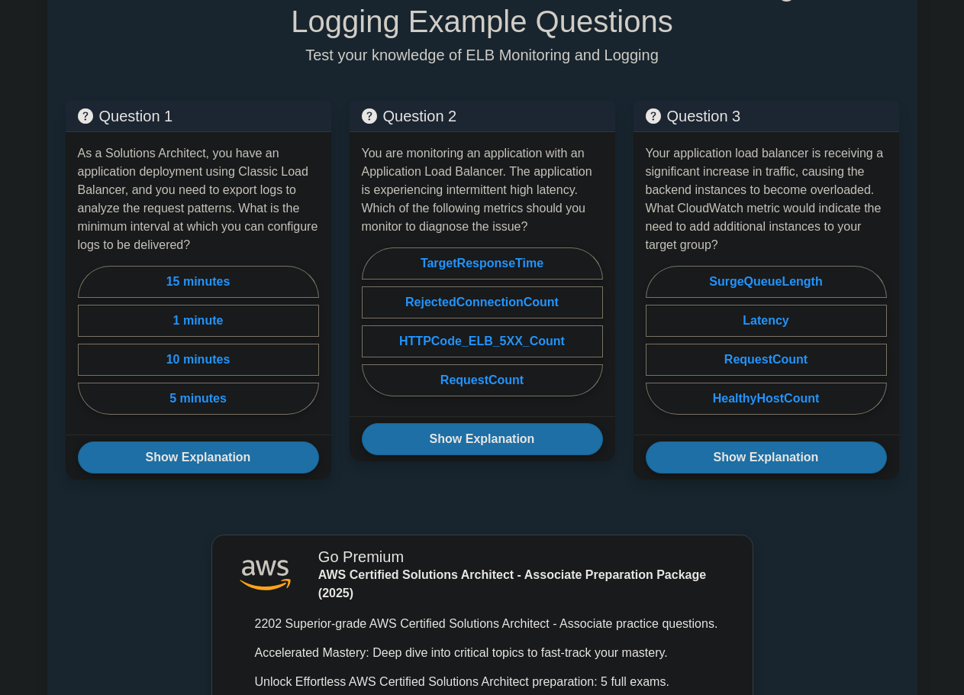
scroll to position [1221, 0]
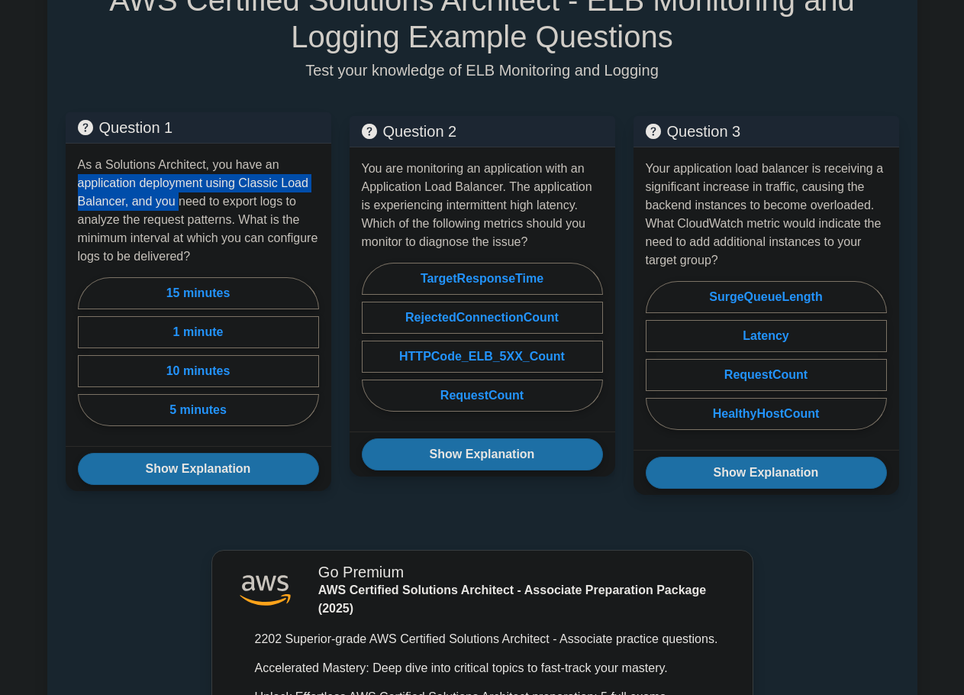
drag, startPoint x: 74, startPoint y: 180, endPoint x: 175, endPoint y: 198, distance: 102.4
click at [175, 198] on div "As a Solutions Architect, you have an application deployment using Classic Load…" at bounding box center [199, 295] width 266 height 302
click at [212, 222] on p "As a Solutions Architect, you have an application deployment using Classic Load…" at bounding box center [198, 211] width 241 height 110
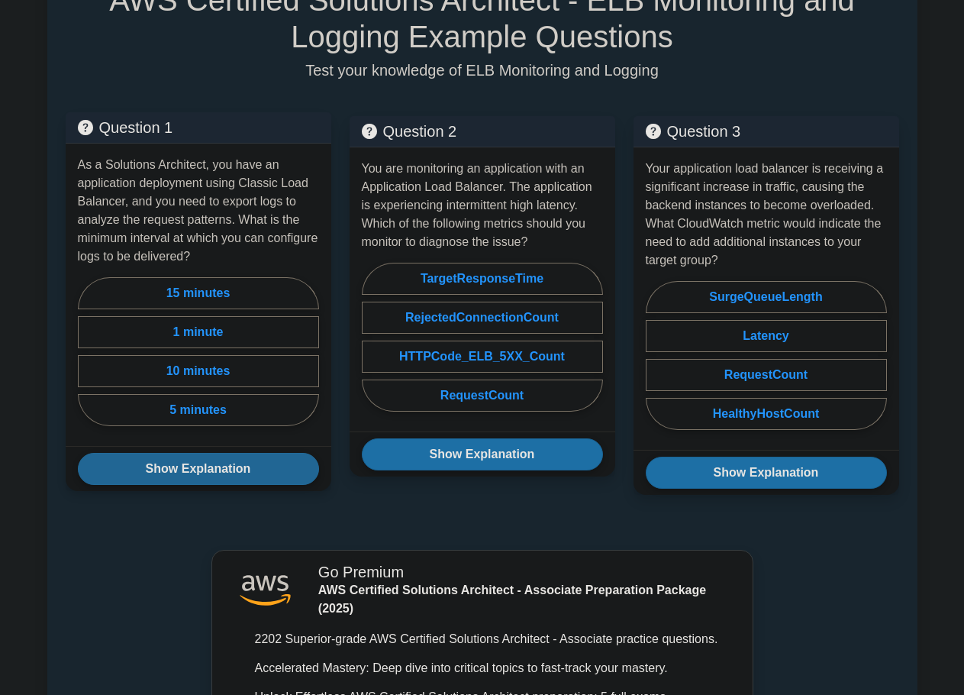
click at [192, 470] on button "Show Explanation" at bounding box center [198, 469] width 241 height 32
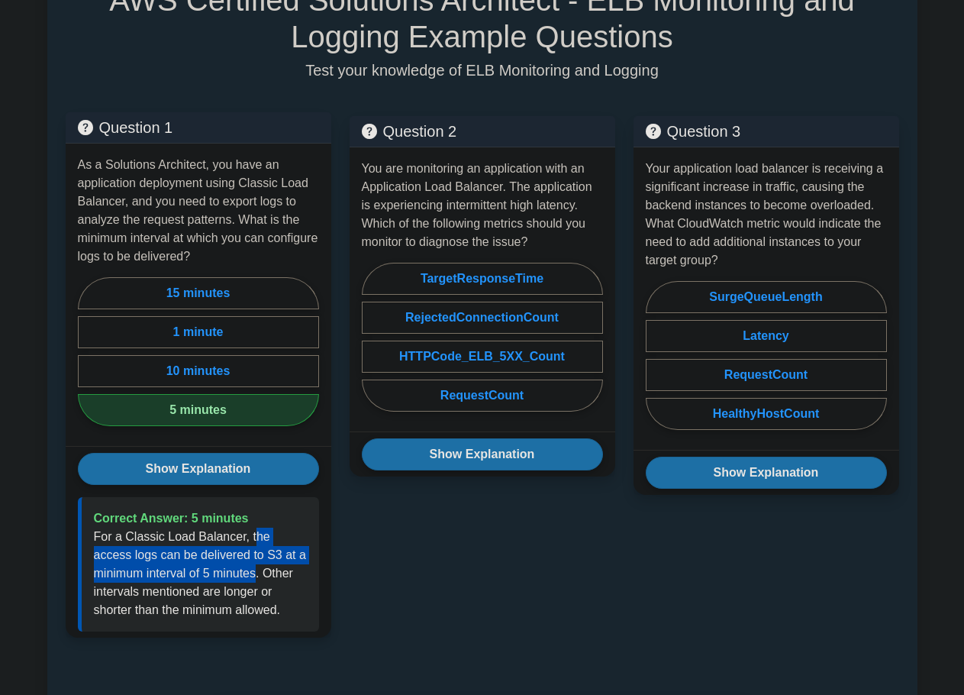
drag, startPoint x: 255, startPoint y: 539, endPoint x: 260, endPoint y: 575, distance: 36.2
click at [260, 575] on p "For a Classic Load Balancer, the access logs can be delivered to S3 at a minimu…" at bounding box center [200, 573] width 213 height 92
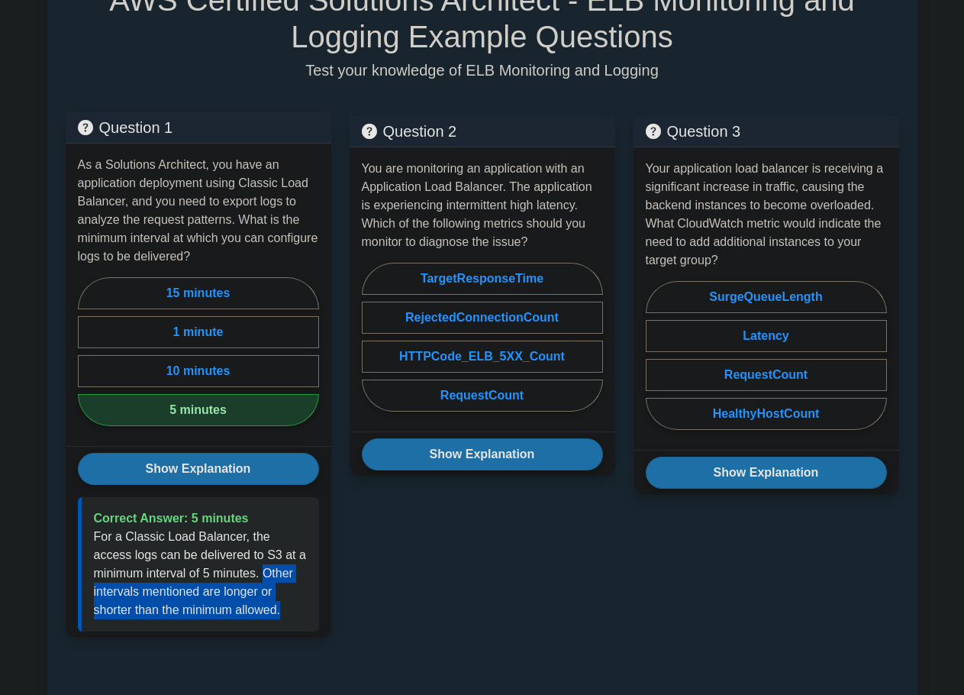
drag, startPoint x: 266, startPoint y: 572, endPoint x: 302, endPoint y: 602, distance: 46.5
click at [302, 602] on p "For a Classic Load Balancer, the access logs can be delivered to S3 at a minimu…" at bounding box center [200, 573] width 213 height 92
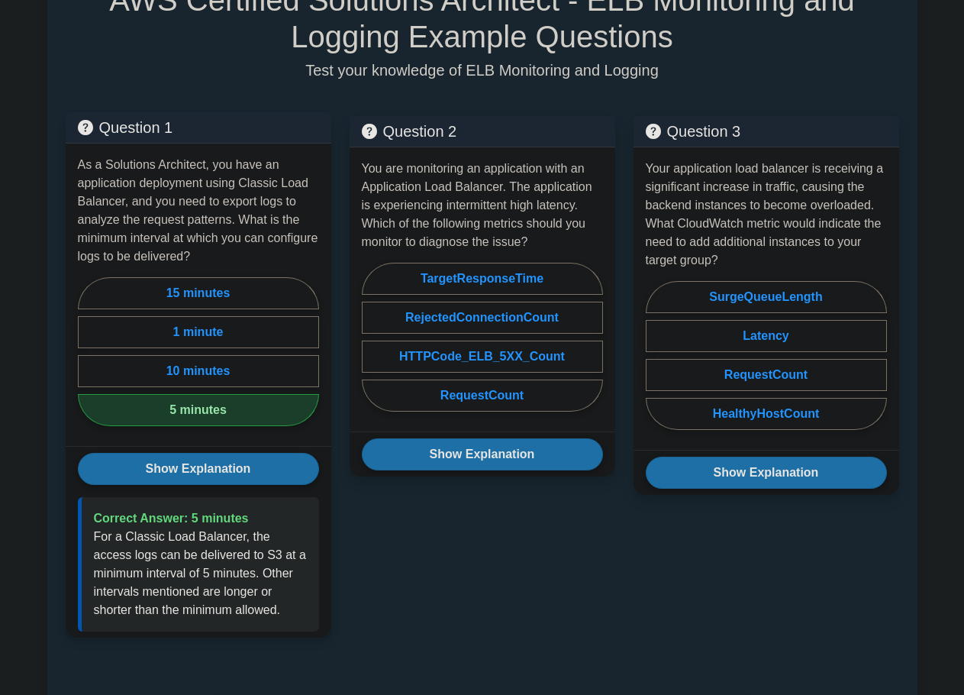
click at [235, 555] on p "For a Classic Load Balancer, the access logs can be delivered to S3 at a minimu…" at bounding box center [200, 573] width 213 height 92
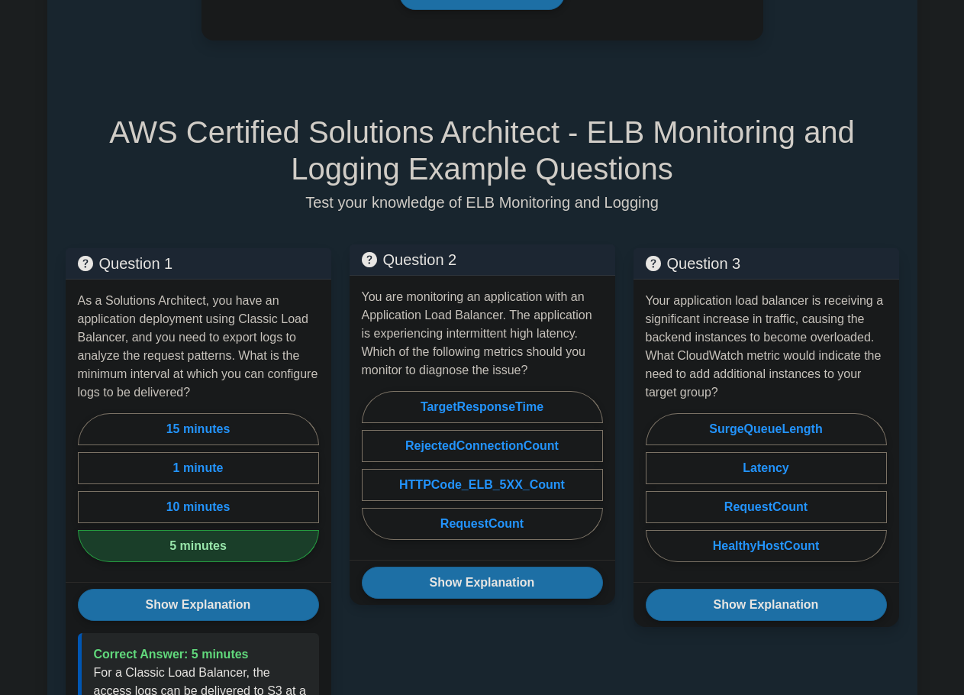
scroll to position [1069, 0]
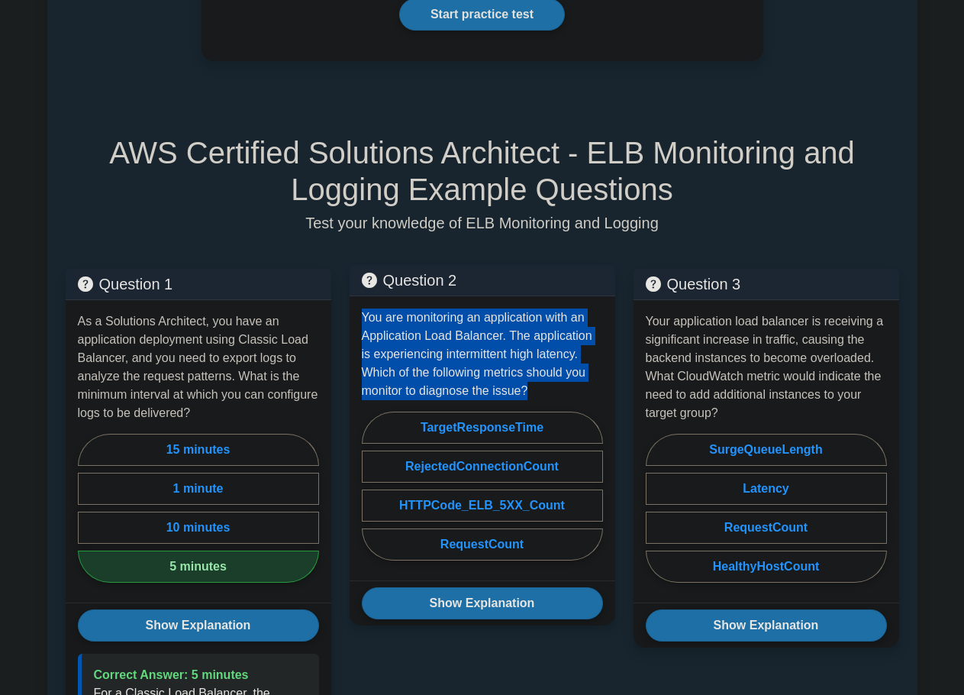
drag, startPoint x: 361, startPoint y: 319, endPoint x: 585, endPoint y: 389, distance: 234.9
click at [585, 389] on p "You are monitoring an application with an Application Load Balancer. The applic…" at bounding box center [482, 354] width 241 height 92
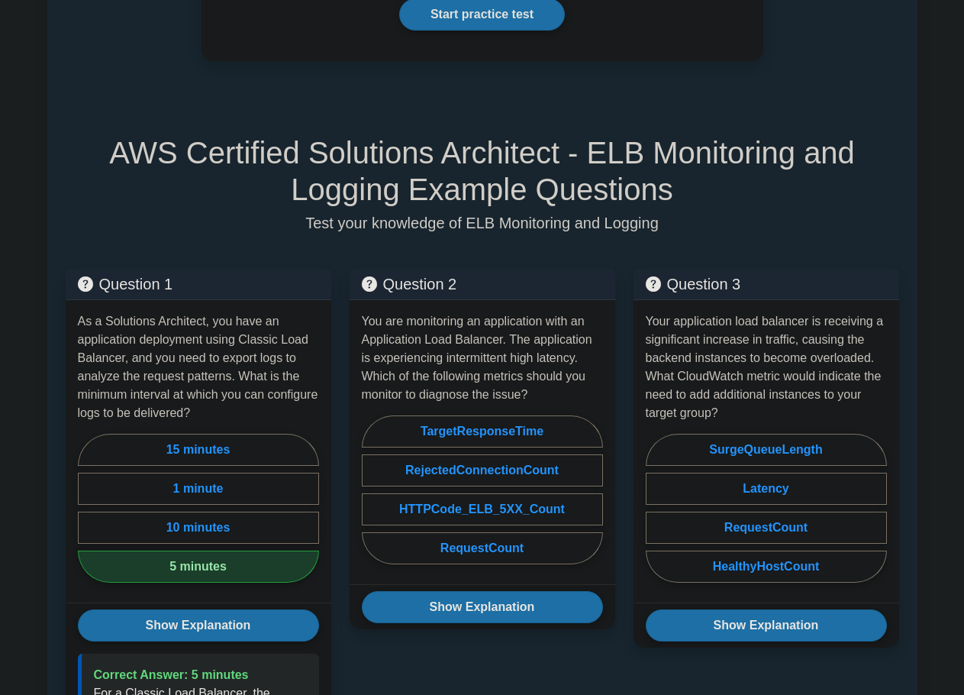
click at [782, 214] on p "Test your knowledge of ELB Monitoring and Logging" at bounding box center [483, 223] width 834 height 18
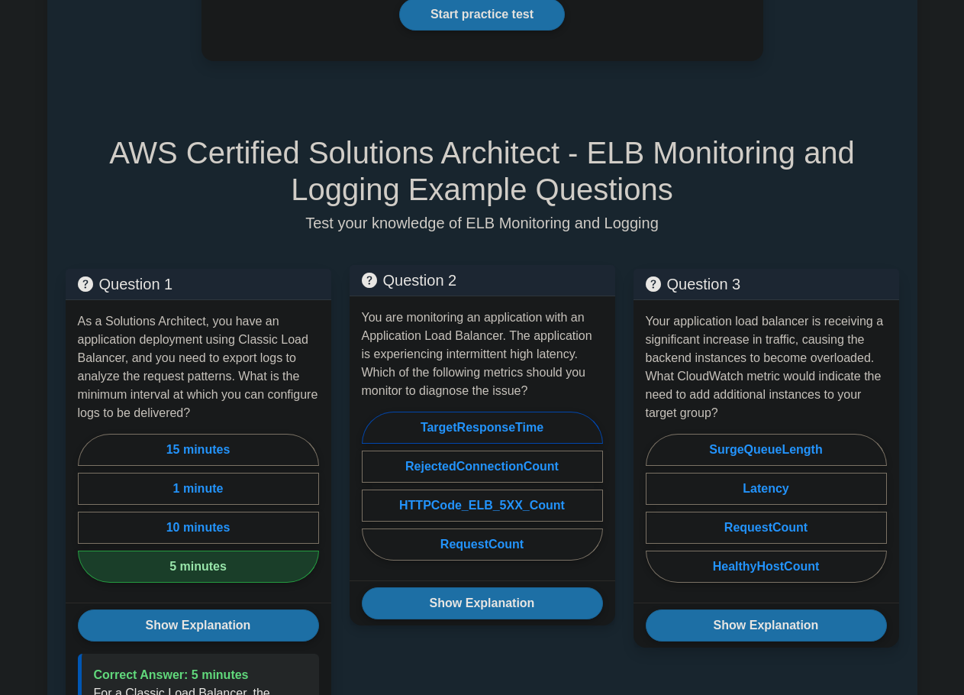
click at [546, 426] on label "TargetResponseTime" at bounding box center [482, 427] width 241 height 32
click at [372, 485] on input "TargetResponseTime" at bounding box center [367, 490] width 10 height 10
radio input "true"
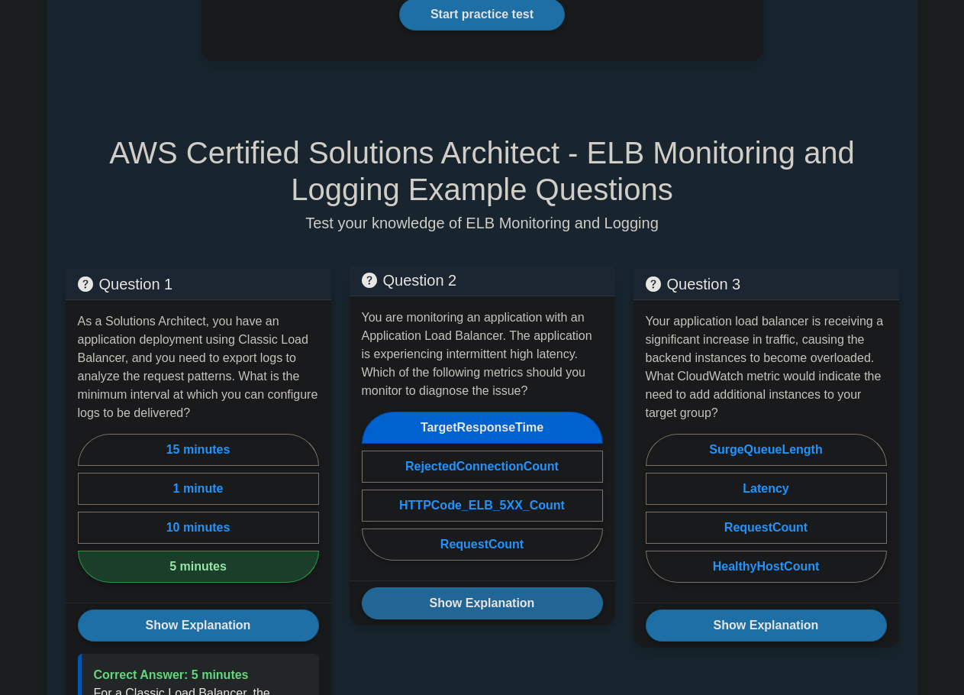
click at [500, 597] on button "Show Explanation" at bounding box center [482, 603] width 241 height 32
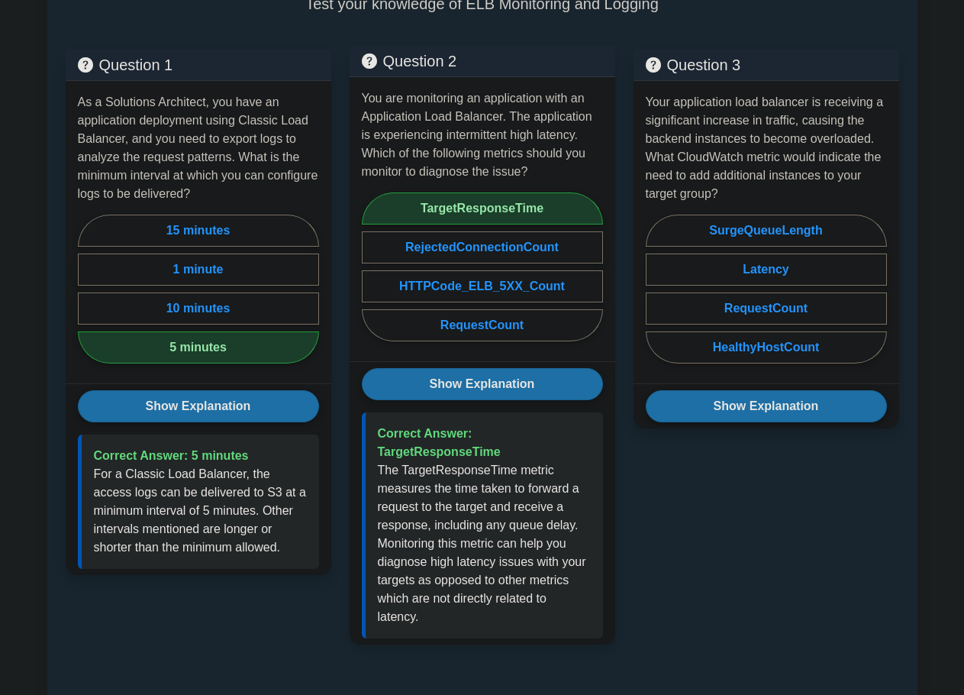
scroll to position [1374, 0]
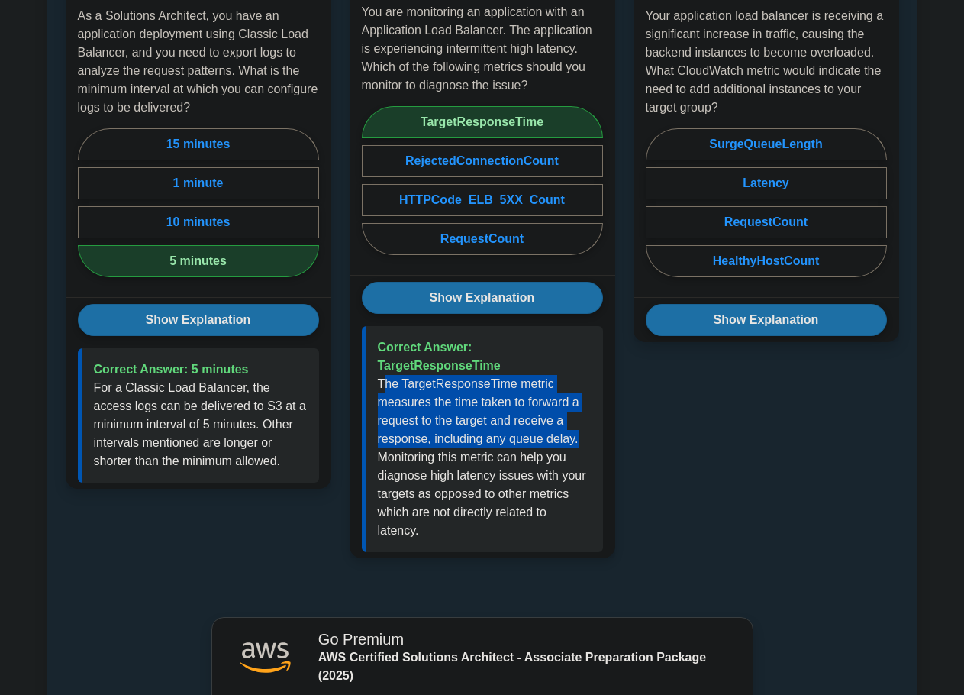
drag, startPoint x: 384, startPoint y: 383, endPoint x: 582, endPoint y: 445, distance: 207.1
click at [582, 445] on p "The TargetResponseTime metric measures the time taken to forward a request to t…" at bounding box center [484, 457] width 213 height 165
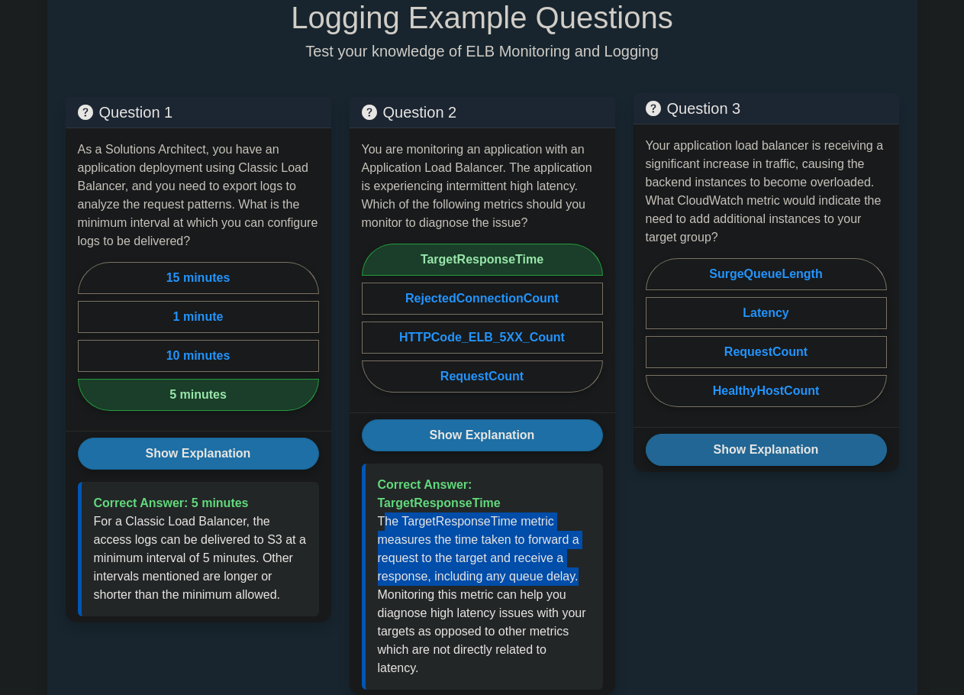
scroll to position [1221, 0]
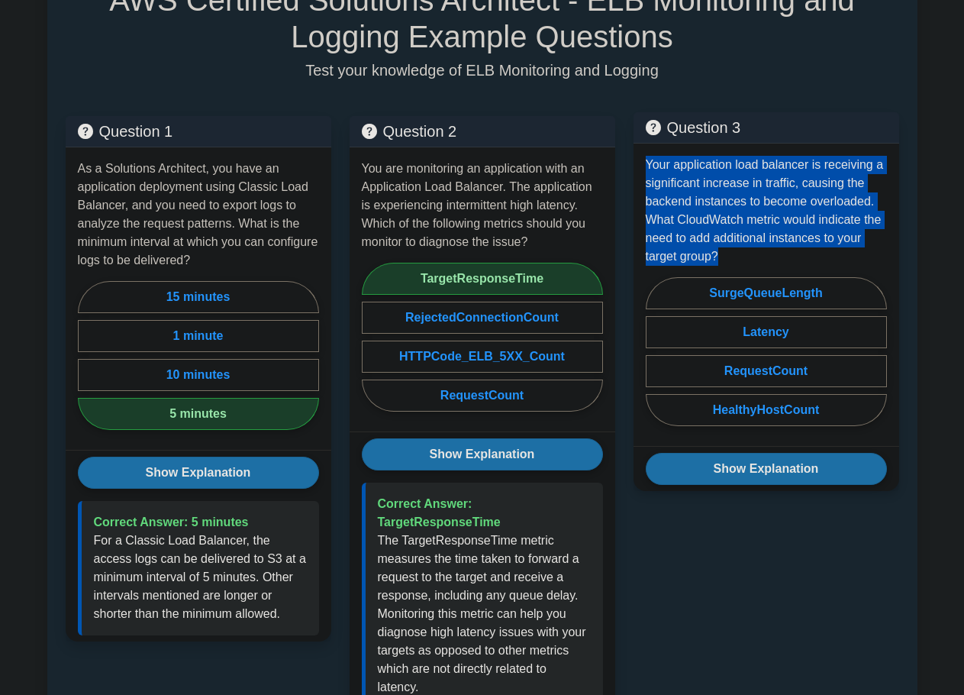
drag, startPoint x: 653, startPoint y: 168, endPoint x: 871, endPoint y: 252, distance: 233.9
click at [871, 252] on p "Your application load balancer is receiving a significant increase in traffic, …" at bounding box center [766, 211] width 241 height 110
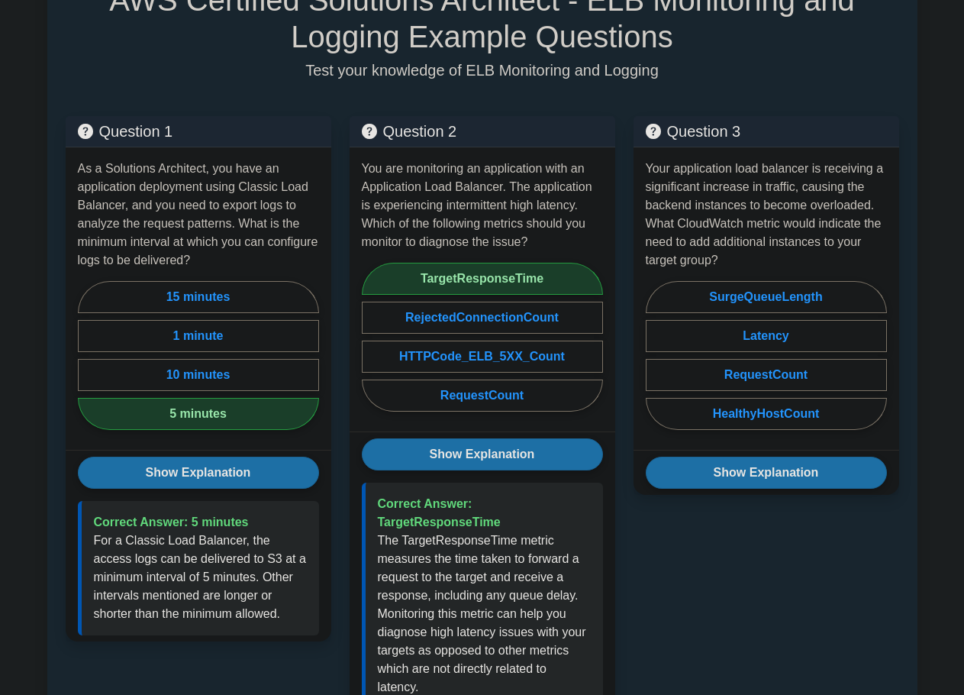
click at [847, 85] on div "AWS Certified Solutions Architect - ELB Monitoring and Logging Example Question…" at bounding box center [482, 357] width 852 height 824
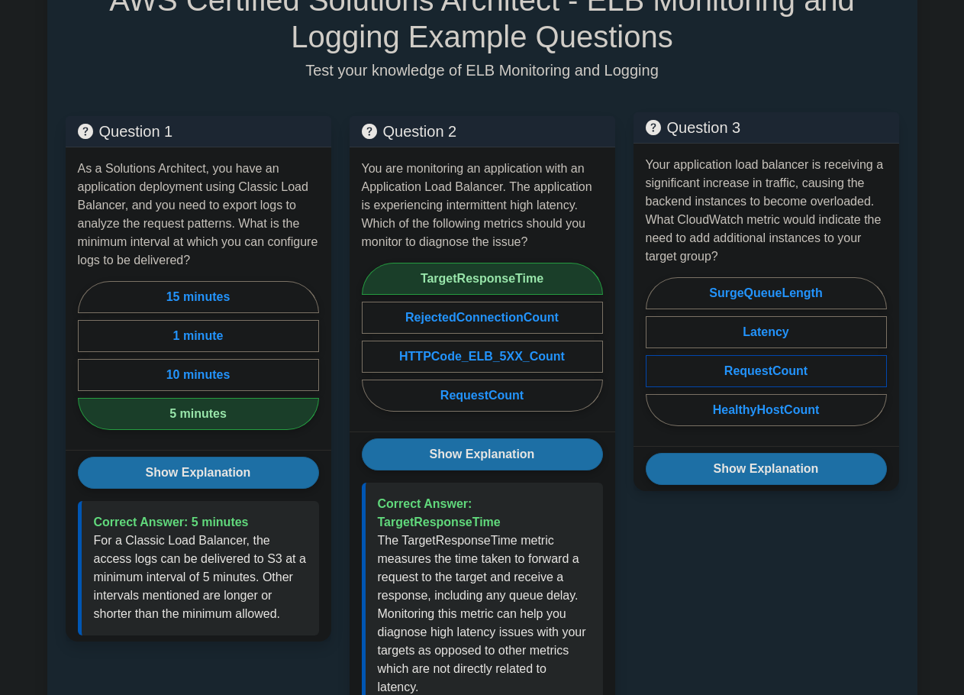
click at [780, 361] on label "RequestCount" at bounding box center [766, 371] width 241 height 32
click at [656, 361] on input "RequestCount" at bounding box center [651, 356] width 10 height 10
radio input "true"
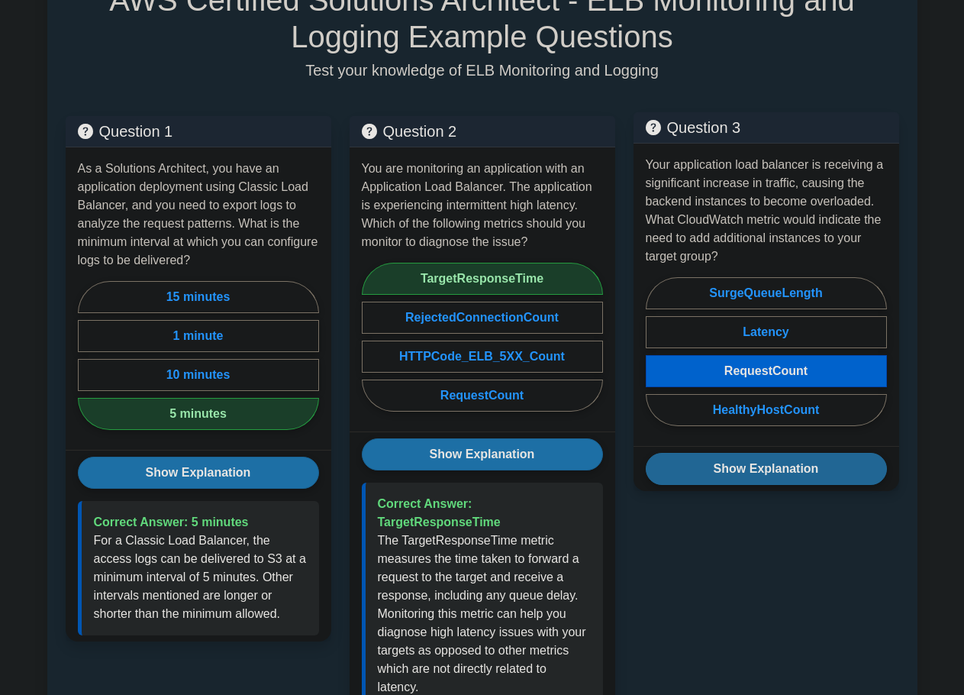
click at [774, 467] on button "Show Explanation" at bounding box center [766, 469] width 241 height 32
